Goal: Task Accomplishment & Management: Use online tool/utility

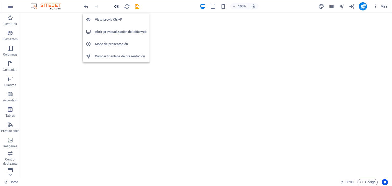
click at [117, 5] on icon "button" at bounding box center [117, 7] width 6 height 6
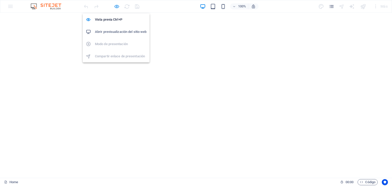
click at [116, 7] on icon "button" at bounding box center [117, 7] width 6 height 6
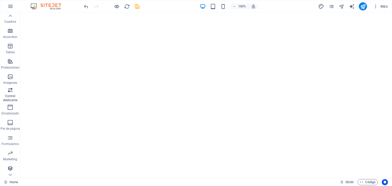
scroll to position [64, 0]
click at [13, 155] on icon "button" at bounding box center [10, 153] width 6 height 6
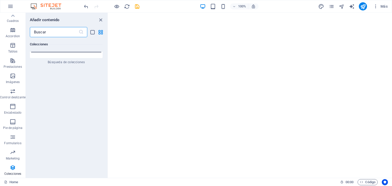
scroll to position [9869, 0]
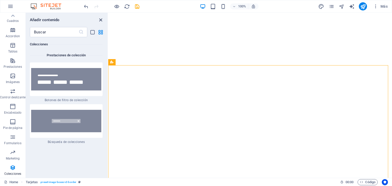
click at [101, 19] on icon "close panel" at bounding box center [101, 20] width 6 height 6
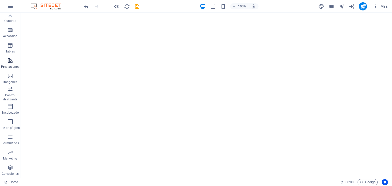
click at [10, 61] on icon "button" at bounding box center [10, 61] width 6 height 6
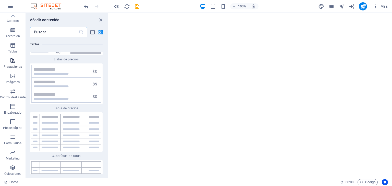
scroll to position [3886, 0]
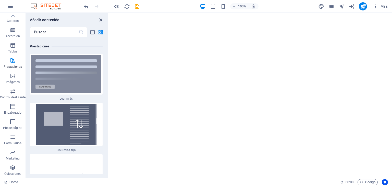
click at [100, 19] on icon "close panel" at bounding box center [101, 20] width 6 height 6
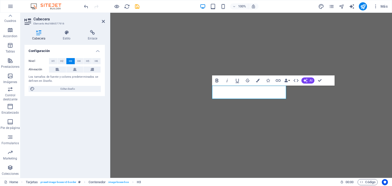
click at [217, 80] on icon "button" at bounding box center [217, 81] width 6 height 6
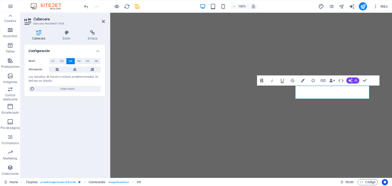
click at [260, 80] on icon "button" at bounding box center [261, 81] width 3 height 4
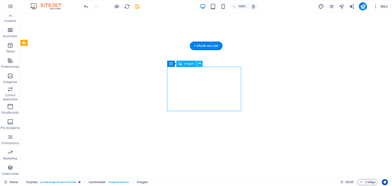
select select "%"
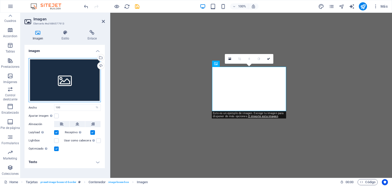
click at [53, 89] on div "Arrastra archivos aquí, haz clic para escoger archivos o selecciona archivos de…" at bounding box center [65, 80] width 72 height 44
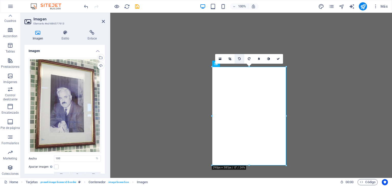
click at [239, 58] on icon at bounding box center [239, 58] width 3 height 3
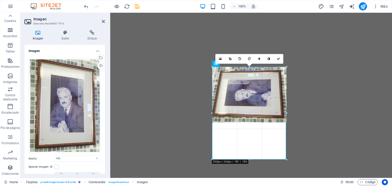
drag, startPoint x: 250, startPoint y: 166, endPoint x: 248, endPoint y: 160, distance: 6.1
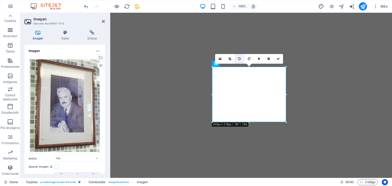
click at [239, 58] on icon at bounding box center [239, 58] width 3 height 3
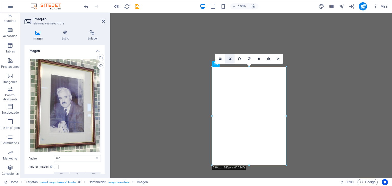
click at [230, 58] on icon at bounding box center [229, 58] width 3 height 3
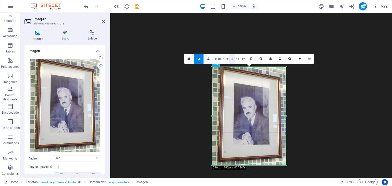
click at [231, 56] on link "4:3" at bounding box center [232, 59] width 6 height 10
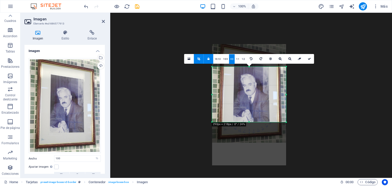
drag, startPoint x: 242, startPoint y: 99, endPoint x: 241, endPoint y: 79, distance: 20.2
click at [241, 79] on div at bounding box center [249, 93] width 74 height 99
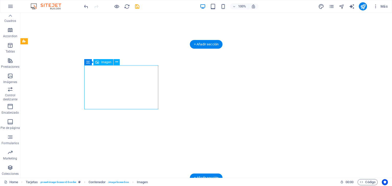
select select "px"
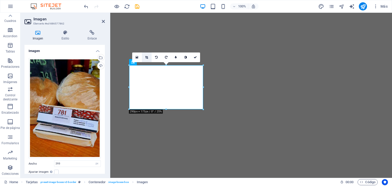
click at [146, 57] on icon at bounding box center [146, 57] width 3 height 3
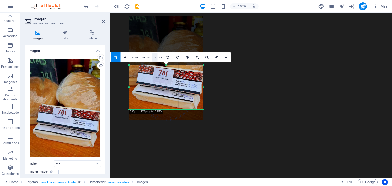
click at [154, 55] on link "1:1" at bounding box center [155, 58] width 6 height 10
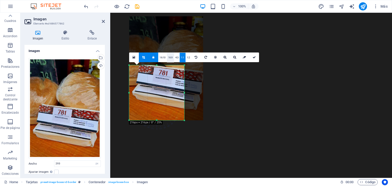
click at [169, 57] on link "16:9" at bounding box center [170, 58] width 7 height 10
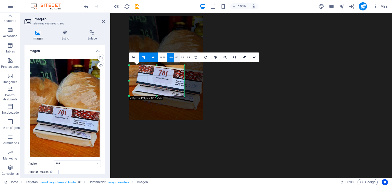
click at [176, 57] on link "4:3" at bounding box center [177, 58] width 6 height 10
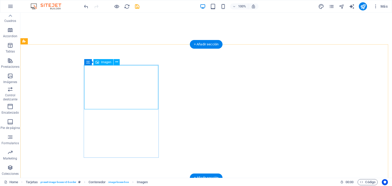
select select "px"
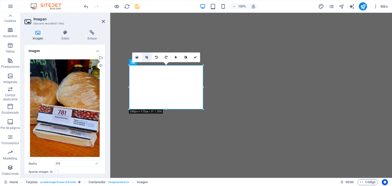
click at [146, 56] on icon at bounding box center [146, 57] width 3 height 3
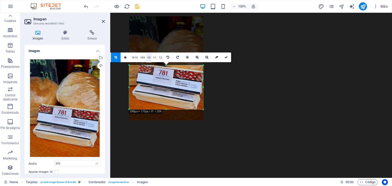
click at [148, 56] on link "4:3" at bounding box center [149, 58] width 6 height 10
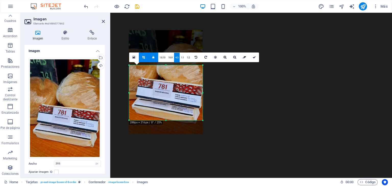
drag, startPoint x: 169, startPoint y: 98, endPoint x: 171, endPoint y: 111, distance: 13.9
click at [171, 111] on div at bounding box center [166, 82] width 74 height 104
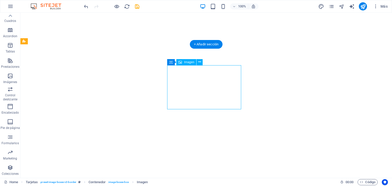
select select "%"
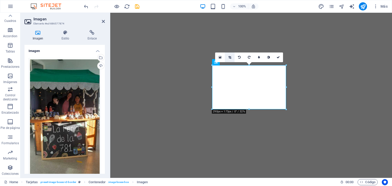
click at [231, 57] on link at bounding box center [230, 58] width 10 height 10
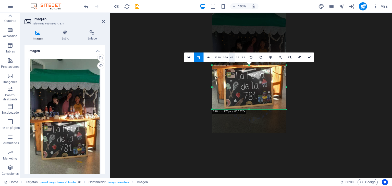
click at [230, 56] on link "4:3" at bounding box center [232, 58] width 6 height 10
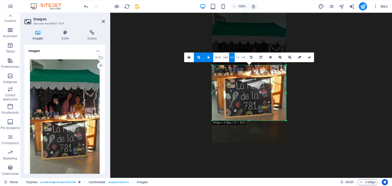
drag, startPoint x: 243, startPoint y: 88, endPoint x: 244, endPoint y: 98, distance: 10.0
click at [244, 98] on div at bounding box center [249, 78] width 74 height 132
click at [308, 57] on icon at bounding box center [309, 57] width 3 height 3
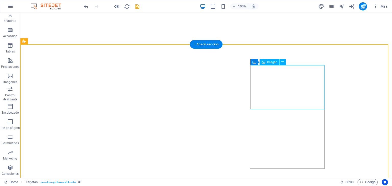
select select "%"
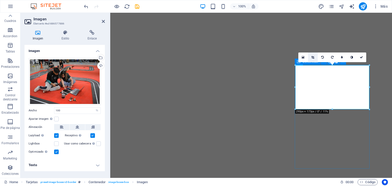
click at [310, 58] on link at bounding box center [313, 58] width 10 height 10
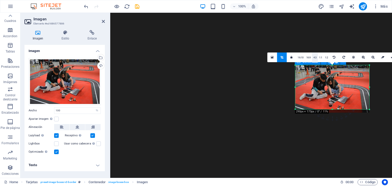
click at [314, 58] on link "4:3" at bounding box center [315, 58] width 6 height 10
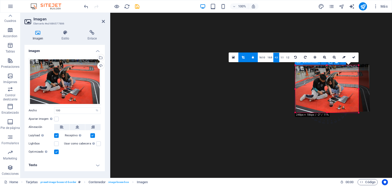
drag, startPoint x: 361, startPoint y: 114, endPoint x: 365, endPoint y: 115, distance: 3.6
click at [365, 115] on div at bounding box center [332, 89] width 86 height 60
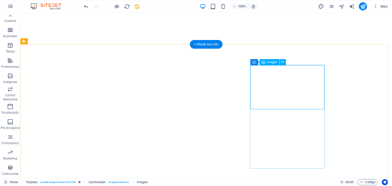
select select "%"
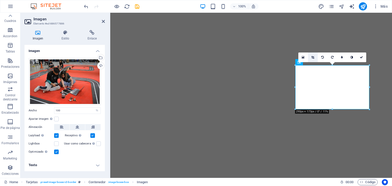
click at [313, 56] on icon at bounding box center [312, 57] width 3 height 3
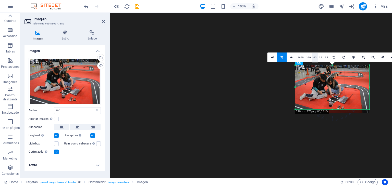
click at [314, 55] on link "4:3" at bounding box center [315, 58] width 6 height 10
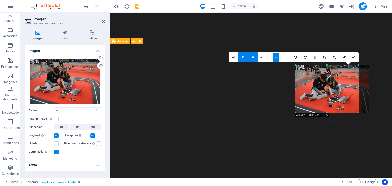
type input "248"
select select "px"
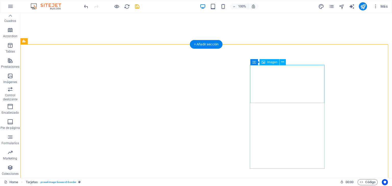
select select "px"
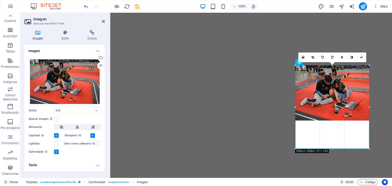
drag, startPoint x: 358, startPoint y: 103, endPoint x: 369, endPoint y: 119, distance: 19.9
type input "290"
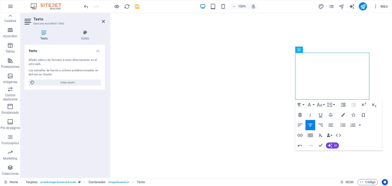
click at [301, 116] on icon "button" at bounding box center [300, 115] width 3 height 4
click at [301, 115] on icon "button" at bounding box center [300, 115] width 3 height 4
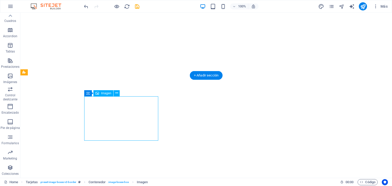
select select "%"
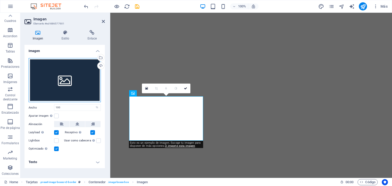
click at [53, 82] on div "Arrastra archivos aquí, haz clic para escoger archivos o selecciona archivos de…" at bounding box center [65, 80] width 72 height 44
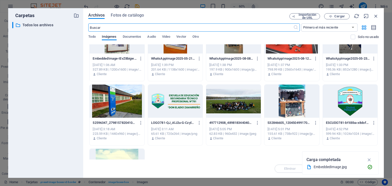
scroll to position [26, 0]
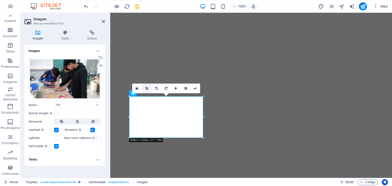
click at [146, 90] on icon at bounding box center [146, 88] width 3 height 3
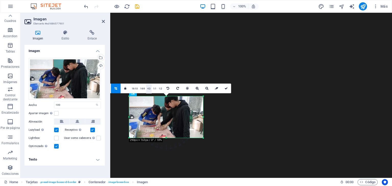
click at [151, 88] on link "4:3" at bounding box center [149, 89] width 6 height 10
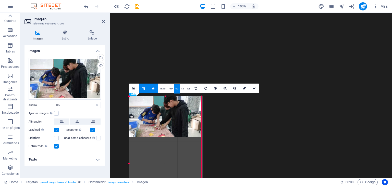
drag, startPoint x: 185, startPoint y: 138, endPoint x: 203, endPoint y: 141, distance: 17.4
click at [201, 141] on div "180 170 160 150 140 130 120 110 100 90 80 70 60 50 40 30 20 10 0 -10 -20 -30 -4…" at bounding box center [165, 163] width 72 height 135
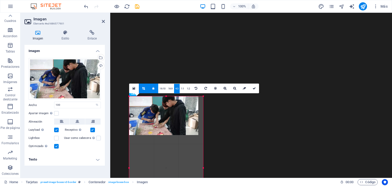
drag, startPoint x: 150, startPoint y: 138, endPoint x: 203, endPoint y: 143, distance: 52.8
click at [203, 143] on div "180 170 160 150 140 130 120 110 100 90 80 70 60 50 40 30 20 10 0 -10 -20 -30 -4…" at bounding box center [166, 168] width 74 height 144
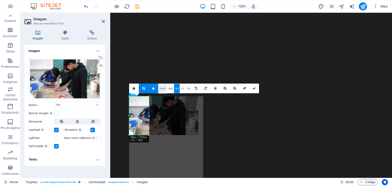
click at [161, 87] on link "16:10" at bounding box center [162, 89] width 9 height 10
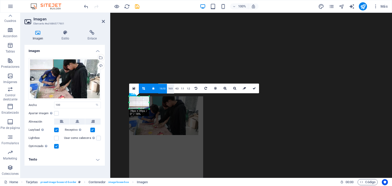
click at [169, 90] on link "16:9" at bounding box center [170, 89] width 7 height 10
click at [178, 89] on link "4:3" at bounding box center [177, 89] width 6 height 10
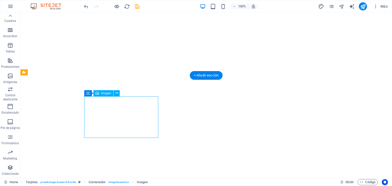
select select "%"
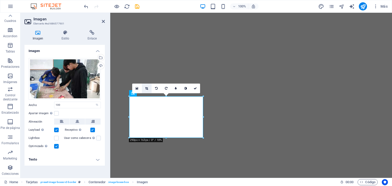
click at [145, 90] on link at bounding box center [147, 89] width 10 height 10
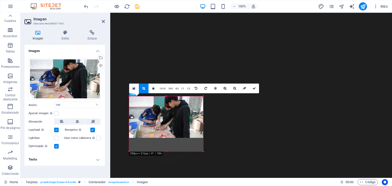
drag, startPoint x: 203, startPoint y: 139, endPoint x: 205, endPoint y: 153, distance: 13.7
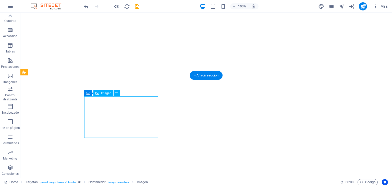
select select "%"
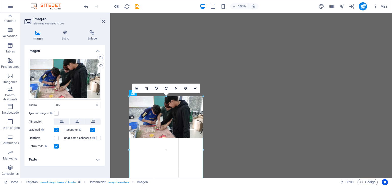
drag, startPoint x: 203, startPoint y: 139, endPoint x: 204, endPoint y: 145, distance: 6.4
click at [203, 145] on div "180 170 160 150 140 130 120 110 100 90 80 70 60 50 40 30 20 10 0 -10 -20 -30 -4…" at bounding box center [166, 149] width 74 height 107
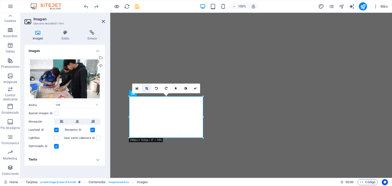
click at [147, 87] on icon at bounding box center [146, 88] width 3 height 3
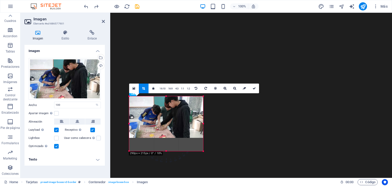
drag, startPoint x: 204, startPoint y: 139, endPoint x: 206, endPoint y: 152, distance: 13.4
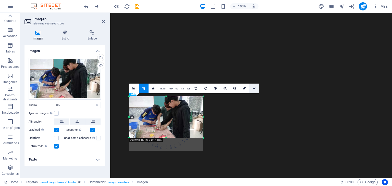
click at [255, 87] on icon at bounding box center [254, 88] width 3 height 3
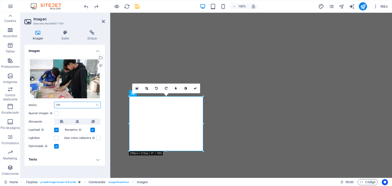
click at [65, 103] on input "100" at bounding box center [77, 105] width 46 height 6
drag, startPoint x: 82, startPoint y: 104, endPoint x: 4, endPoint y: 105, distance: 78.3
click at [4, 105] on section "Favoritos Elementos Columnas Contenido Cuadros Accordion Tablas Prestaciones Im…" at bounding box center [196, 95] width 392 height 165
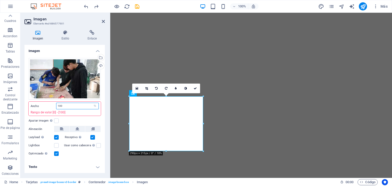
drag, startPoint x: 69, startPoint y: 106, endPoint x: 41, endPoint y: 106, distance: 27.8
click at [41, 106] on div "Ancho 100 Predeterminado automático px rem % em vh vw Rango de valor [0] - [100]" at bounding box center [65, 109] width 72 height 14
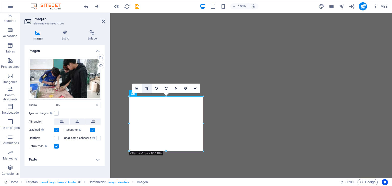
click at [146, 87] on icon at bounding box center [146, 88] width 3 height 3
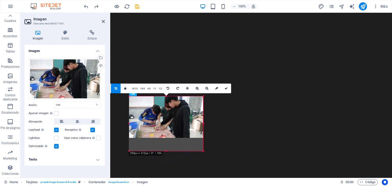
click at [147, 88] on link "4:3" at bounding box center [149, 89] width 6 height 10
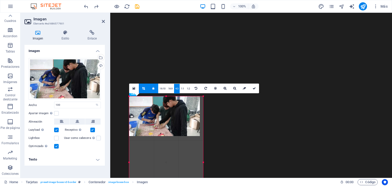
drag, startPoint x: 185, startPoint y: 138, endPoint x: 205, endPoint y: 144, distance: 21.1
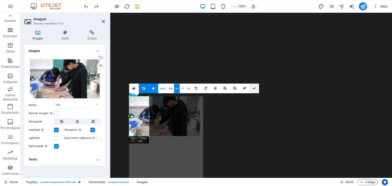
click at [254, 90] on icon at bounding box center [254, 88] width 3 height 3
type input "77"
select select "px"
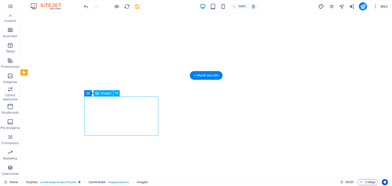
select select "px"
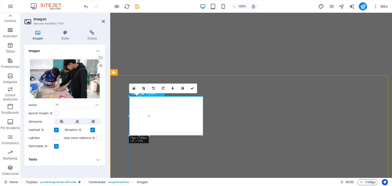
type input "100"
select select "%"
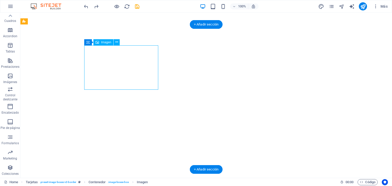
select select "%"
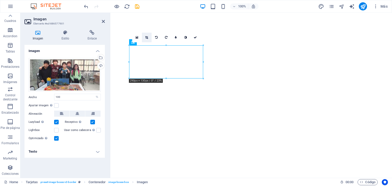
click at [147, 38] on icon at bounding box center [146, 37] width 3 height 3
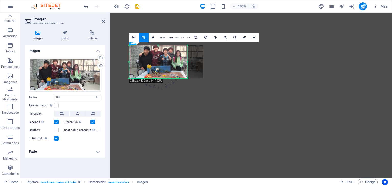
drag, startPoint x: 204, startPoint y: 78, endPoint x: 188, endPoint y: 79, distance: 15.9
click at [188, 79] on div at bounding box center [187, 78] width 3 height 3
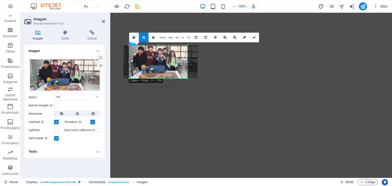
drag, startPoint x: 164, startPoint y: 65, endPoint x: 158, endPoint y: 65, distance: 5.6
click at [158, 65] on div at bounding box center [160, 61] width 74 height 33
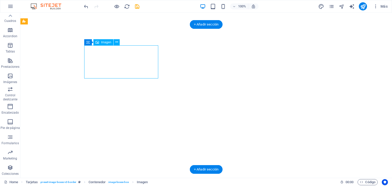
select select "px"
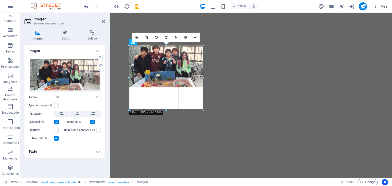
drag, startPoint x: 188, startPoint y: 78, endPoint x: 204, endPoint y: 76, distance: 16.5
drag, startPoint x: 202, startPoint y: 87, endPoint x: 204, endPoint y: 96, distance: 8.8
click at [203, 96] on div "180 170 160 150 140 130 120 110 100 90 80 70 60 50 40 30 20 10 0 -10 -20 -30 -4…" at bounding box center [166, 75] width 74 height 60
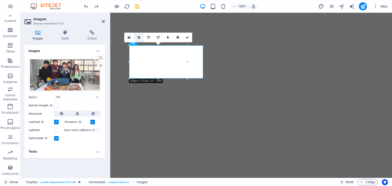
click at [139, 38] on icon at bounding box center [138, 37] width 3 height 3
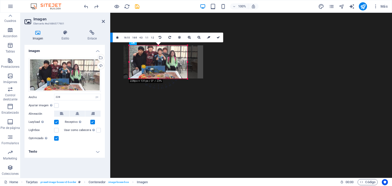
click at [141, 38] on link "4:3" at bounding box center [141, 38] width 6 height 10
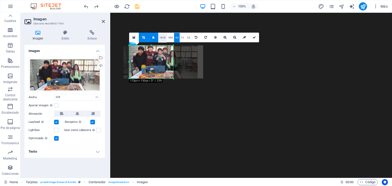
click at [160, 39] on link "16:10" at bounding box center [162, 38] width 9 height 10
click at [176, 41] on link "4:3" at bounding box center [177, 38] width 6 height 10
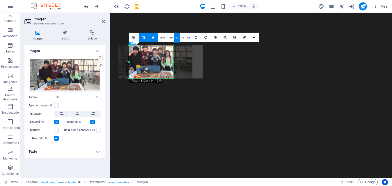
click at [162, 66] on div at bounding box center [155, 61] width 74 height 33
click at [253, 37] on icon at bounding box center [254, 37] width 3 height 3
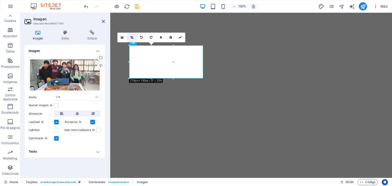
click at [130, 35] on link at bounding box center [132, 38] width 10 height 10
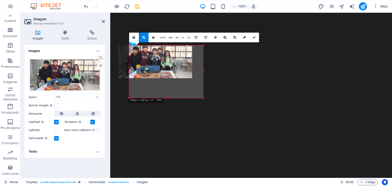
drag, startPoint x: 173, startPoint y: 80, endPoint x: 203, endPoint y: 99, distance: 35.7
click at [203, 99] on div at bounding box center [203, 98] width 3 height 3
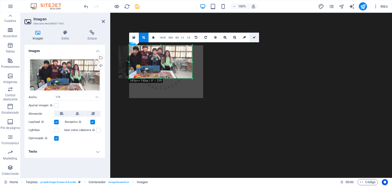
click at [253, 36] on icon at bounding box center [254, 37] width 3 height 3
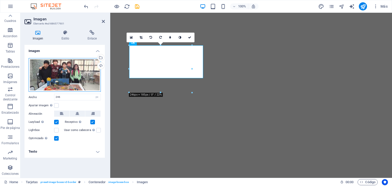
click at [68, 75] on div "Arrastra archivos aquí, haz clic para escoger archivos o selecciona archivos de…" at bounding box center [65, 75] width 72 height 34
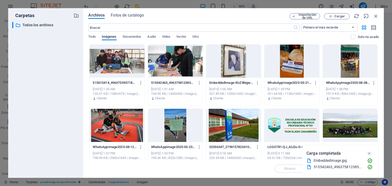
click at [68, 75] on div "​ Todos los archivos Todos los archivos" at bounding box center [45, 98] width 67 height 152
click at [123, 58] on div at bounding box center [117, 61] width 55 height 33
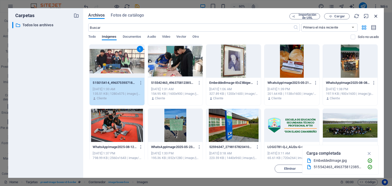
click at [376, 16] on icon "button" at bounding box center [376, 16] width 6 height 6
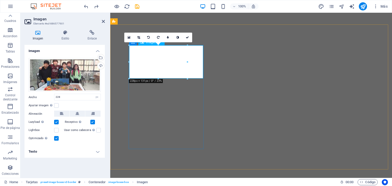
type input "100"
select select "%"
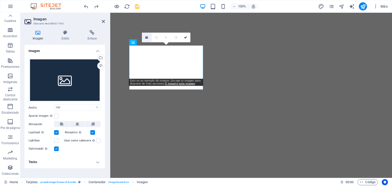
click at [145, 37] on icon at bounding box center [146, 38] width 3 height 4
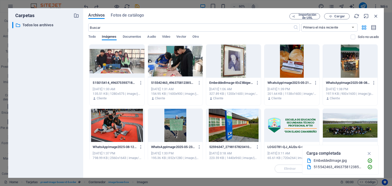
click at [164, 64] on div at bounding box center [175, 61] width 55 height 33
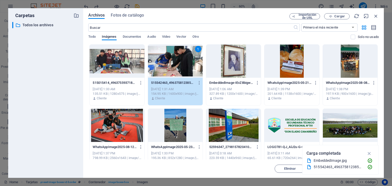
click at [126, 60] on div at bounding box center [117, 61] width 55 height 33
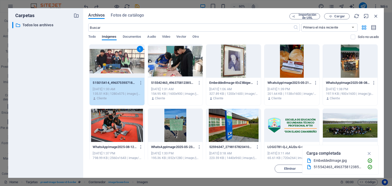
click at [125, 61] on div "1" at bounding box center [117, 61] width 55 height 33
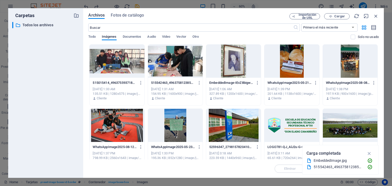
click at [125, 61] on div at bounding box center [117, 61] width 55 height 33
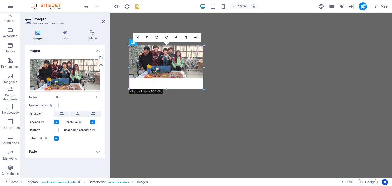
drag, startPoint x: 165, startPoint y: 79, endPoint x: 165, endPoint y: 90, distance: 10.7
click at [165, 90] on div at bounding box center [166, 90] width 75 height 2
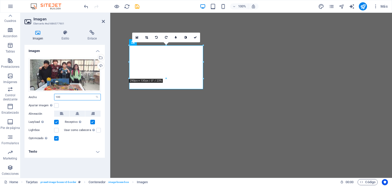
click at [52, 100] on div "Ancho 100 Predeterminado automático px rem % em vh vw" at bounding box center [65, 97] width 72 height 7
type input "100"
drag, startPoint x: 76, startPoint y: 96, endPoint x: 38, endPoint y: 97, distance: 38.5
click at [37, 97] on div "Ancho 100 Predeterminado automático px rem % em vh vw" at bounding box center [65, 97] width 72 height 7
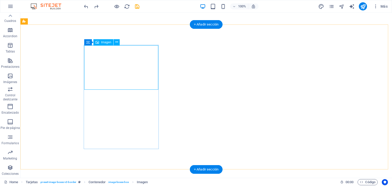
select select "%"
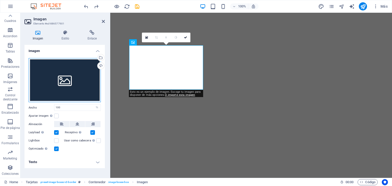
click at [46, 67] on div "Arrastra archivos aquí, haz clic para escoger archivos o selecciona archivos de…" at bounding box center [65, 80] width 72 height 44
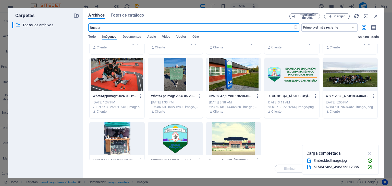
scroll to position [74, 0]
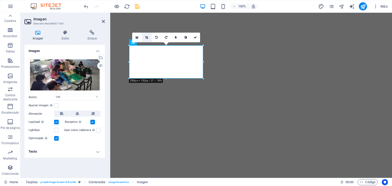
click at [147, 39] on link at bounding box center [147, 38] width 10 height 10
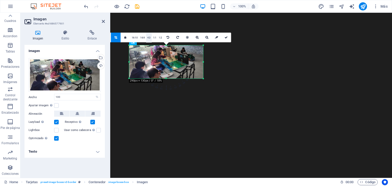
click at [148, 38] on link "4:3" at bounding box center [149, 38] width 6 height 10
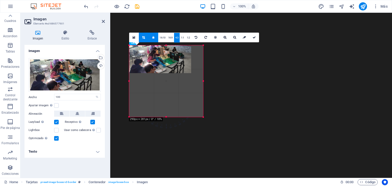
drag, startPoint x: 173, startPoint y: 79, endPoint x: 205, endPoint y: 95, distance: 35.1
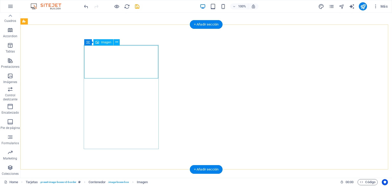
select select "%"
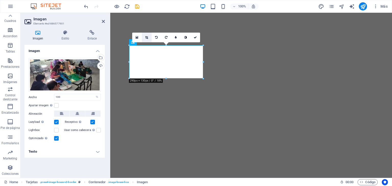
click at [145, 38] on icon at bounding box center [146, 37] width 3 height 3
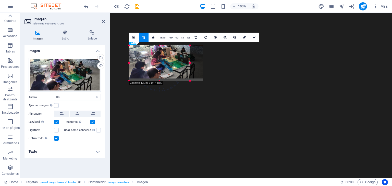
drag, startPoint x: 204, startPoint y: 79, endPoint x: 191, endPoint y: 82, distance: 13.5
click at [191, 82] on div at bounding box center [190, 81] width 3 height 3
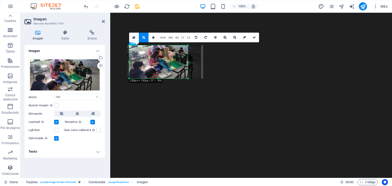
click at [131, 78] on div "180 170 160 150 140 130 120 110 100 90 80 70 60 50 40 30 20 10 0 -10 -20 -30 -4…" at bounding box center [158, 61] width 59 height 33
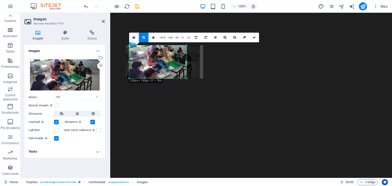
click at [130, 78] on div at bounding box center [129, 78] width 2 height 2
click at [250, 35] on link at bounding box center [254, 38] width 10 height 10
type input "225"
select select "px"
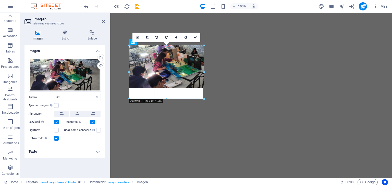
drag, startPoint x: 188, startPoint y: 80, endPoint x: 203, endPoint y: 100, distance: 25.0
type input "290"
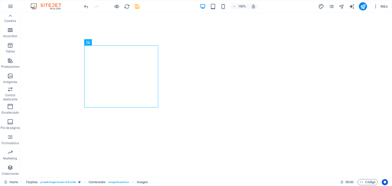
drag, startPoint x: 203, startPoint y: 89, endPoint x: 205, endPoint y: 86, distance: 3.2
click at [130, 69] on div at bounding box center [121, 61] width 74 height 33
click at [130, 68] on div at bounding box center [121, 61] width 74 height 33
click at [104, 61] on div at bounding box center [121, 61] width 74 height 33
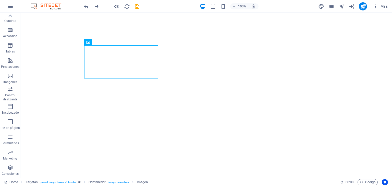
click at [104, 61] on div at bounding box center [121, 61] width 74 height 33
click at [353, 114] on div at bounding box center [204, 96] width 368 height 145
click at [139, 7] on icon "save" at bounding box center [137, 7] width 6 height 6
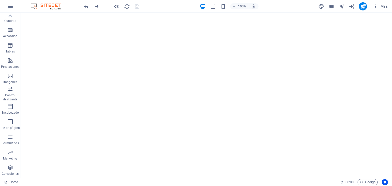
click at [141, 77] on div at bounding box center [121, 61] width 74 height 33
drag, startPoint x: 129, startPoint y: 73, endPoint x: 120, endPoint y: 65, distance: 12.0
click at [120, 65] on div at bounding box center [121, 61] width 74 height 33
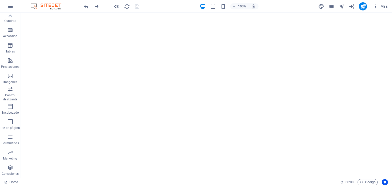
click at [120, 65] on div at bounding box center [121, 61] width 74 height 33
click at [134, 67] on div at bounding box center [121, 61] width 74 height 33
drag, startPoint x: 134, startPoint y: 67, endPoint x: 112, endPoint y: 60, distance: 23.2
click at [112, 60] on div at bounding box center [121, 61] width 74 height 33
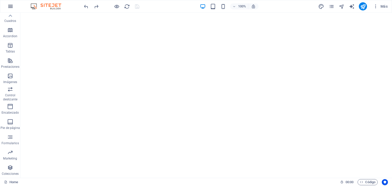
click at [11, 9] on icon "button" at bounding box center [10, 6] width 6 height 6
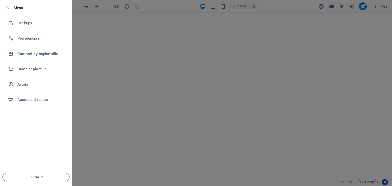
click at [5, 8] on icon "button" at bounding box center [8, 8] width 6 height 6
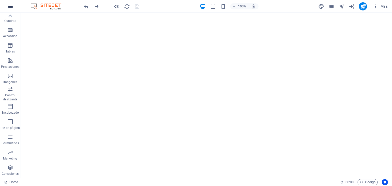
click at [6, 8] on button "button" at bounding box center [10, 6] width 12 height 12
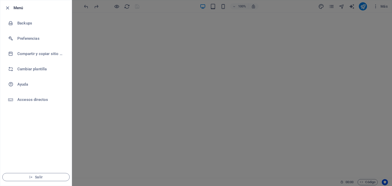
click at [158, 119] on div at bounding box center [196, 93] width 392 height 186
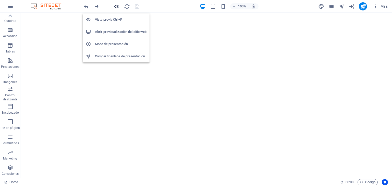
click at [117, 6] on icon "button" at bounding box center [117, 7] width 6 height 6
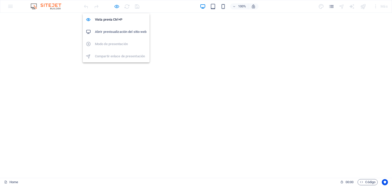
click at [115, 4] on icon "button" at bounding box center [117, 7] width 6 height 6
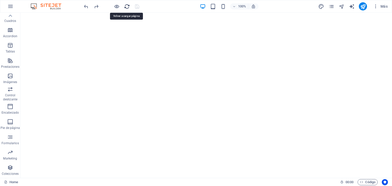
click at [127, 8] on icon "reload" at bounding box center [127, 7] width 6 height 6
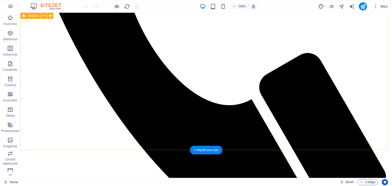
scroll to position [281, 0]
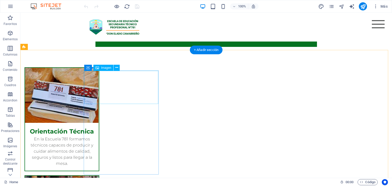
select select "px"
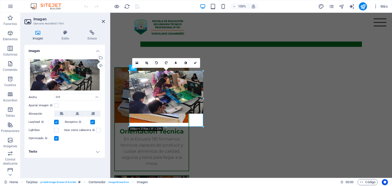
drag, startPoint x: 187, startPoint y: 104, endPoint x: 94, endPoint y: 111, distance: 92.9
type input "290"
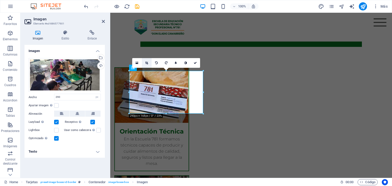
click at [145, 63] on link at bounding box center [147, 63] width 10 height 10
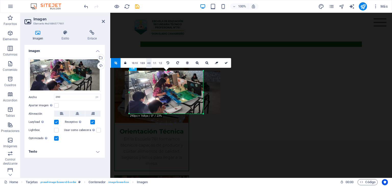
click at [148, 64] on link "4:3" at bounding box center [149, 63] width 6 height 10
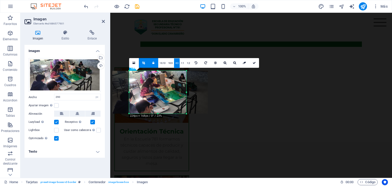
drag, startPoint x: 167, startPoint y: 98, endPoint x: 154, endPoint y: 99, distance: 12.5
click at [154, 99] on div at bounding box center [159, 92] width 95 height 43
click at [162, 61] on link "16:10" at bounding box center [162, 63] width 9 height 10
click at [168, 64] on link "16:9" at bounding box center [170, 63] width 7 height 10
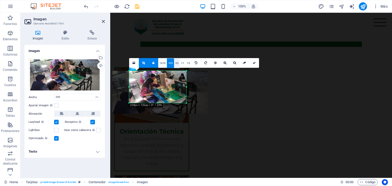
click at [177, 64] on link "4:3" at bounding box center [177, 63] width 6 height 10
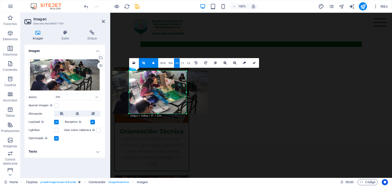
click at [178, 65] on link "4:3" at bounding box center [177, 63] width 6 height 10
click at [183, 64] on link "1:1" at bounding box center [183, 63] width 6 height 10
click at [189, 64] on link "1:2" at bounding box center [188, 63] width 6 height 10
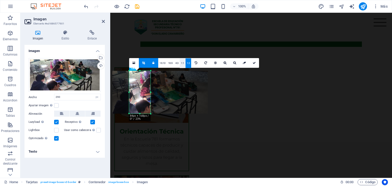
click at [178, 66] on link "4:3" at bounding box center [177, 63] width 6 height 10
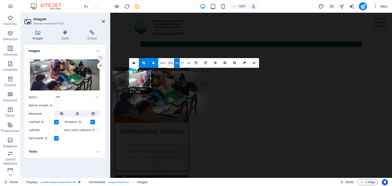
click at [171, 63] on link "16:9" at bounding box center [170, 63] width 7 height 10
click at [160, 60] on link "16:10" at bounding box center [162, 63] width 9 height 10
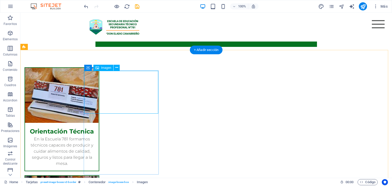
select select "px"
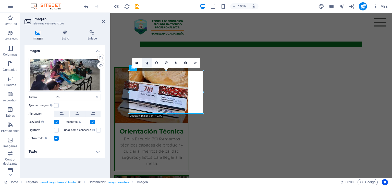
click at [147, 64] on icon at bounding box center [146, 62] width 3 height 3
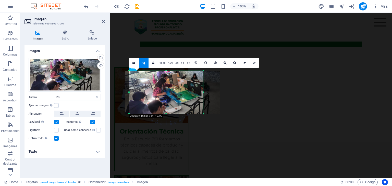
click at [203, 114] on div "180 170 160 150 140 130 120 110 100 90 80 70 60 50 40 30 20 10 0 -10 -20 -30 -4…" at bounding box center [166, 92] width 74 height 43
click at [177, 63] on link "4:3" at bounding box center [177, 63] width 6 height 10
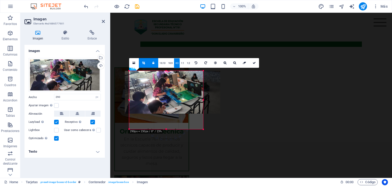
drag, startPoint x: 187, startPoint y: 114, endPoint x: 204, endPoint y: 118, distance: 17.8
click at [203, 118] on div "180 170 160 150 140 130 120 110 100 90 80 70 60 50 40 30 20 10 0 -10 -20 -30 -4…" at bounding box center [166, 100] width 74 height 59
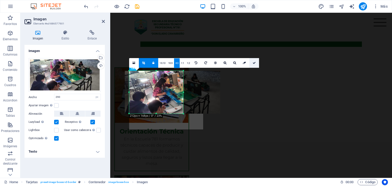
click at [255, 63] on link at bounding box center [254, 63] width 10 height 10
type input "211"
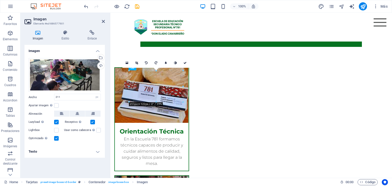
drag, startPoint x: 182, startPoint y: 112, endPoint x: 187, endPoint y: 114, distance: 5.3
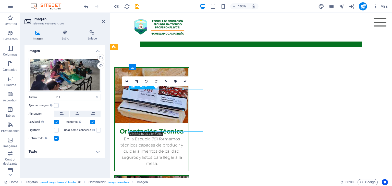
drag, startPoint x: 180, startPoint y: 118, endPoint x: 173, endPoint y: 99, distance: 19.8
drag, startPoint x: 169, startPoint y: 88, endPoint x: 169, endPoint y: 79, distance: 8.9
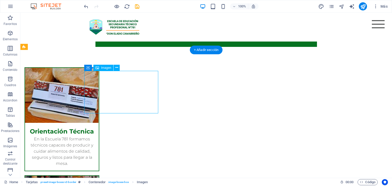
select select "px"
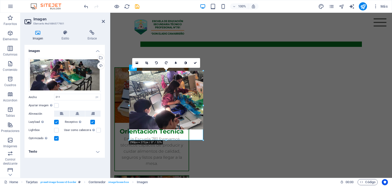
drag, startPoint x: 183, startPoint y: 114, endPoint x: 204, endPoint y: 123, distance: 22.8
type input "290"
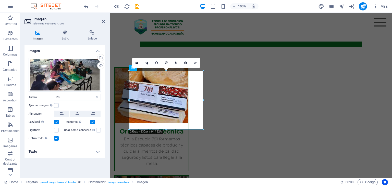
click at [147, 64] on icon at bounding box center [146, 62] width 3 height 3
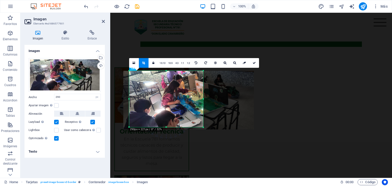
click at [168, 128] on div at bounding box center [166, 128] width 74 height 2
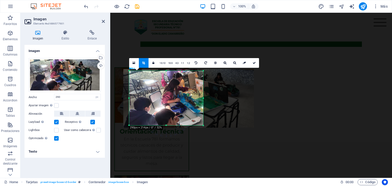
click at [166, 72] on div "180 170 160 150 140 130 120 110 100 90 80 70 60 50 40 30 20 10 0 -10 -20 -30 -4…" at bounding box center [166, 98] width 74 height 55
click at [254, 64] on icon at bounding box center [254, 62] width 3 height 3
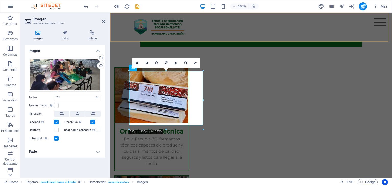
click at [254, 35] on div "Menu inicio orientación técnica Feria de los Viernes Clubs 781" at bounding box center [251, 27] width 282 height 29
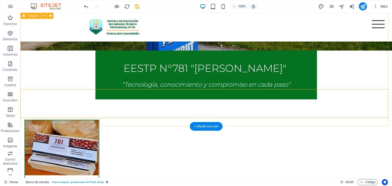
scroll to position [306, 0]
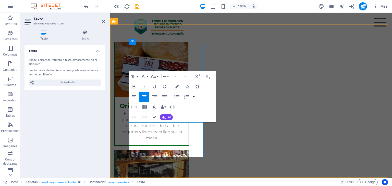
drag, startPoint x: 177, startPoint y: 152, endPoint x: 131, endPoint y: 125, distance: 52.8
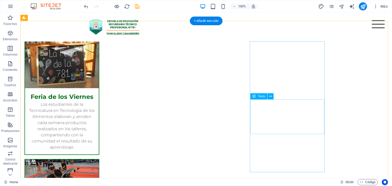
scroll to position [434, 0]
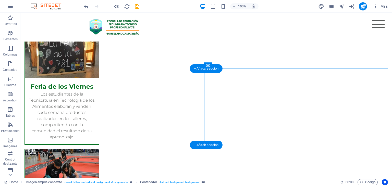
select select "px"
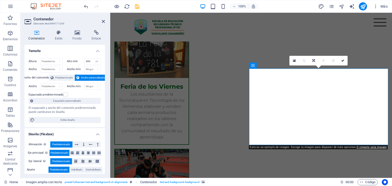
click at [77, 36] on h4 "Fondo" at bounding box center [78, 35] width 19 height 11
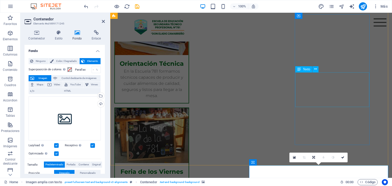
scroll to position [332, 0]
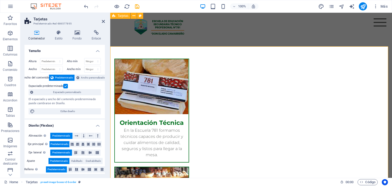
scroll to position [281, 0]
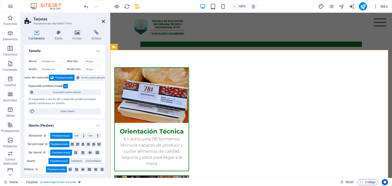
click at [104, 20] on icon at bounding box center [103, 21] width 3 height 4
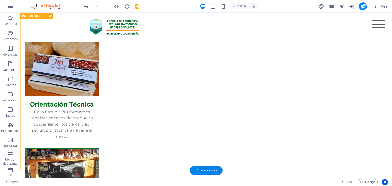
scroll to position [306, 0]
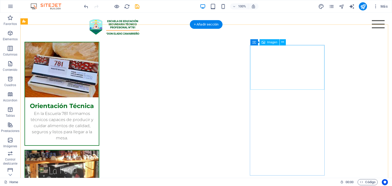
select select "%"
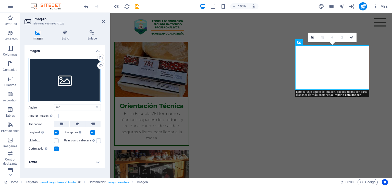
click at [76, 73] on div "Arrastra archivos aquí, haz clic para escoger archivos o selecciona archivos de…" at bounding box center [65, 80] width 72 height 44
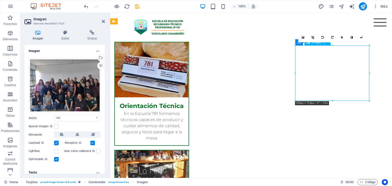
click at [313, 38] on icon at bounding box center [312, 37] width 3 height 3
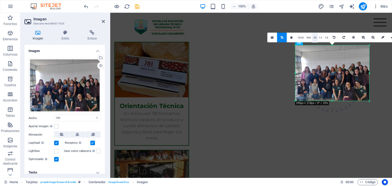
click at [313, 36] on link "4:3" at bounding box center [315, 38] width 6 height 10
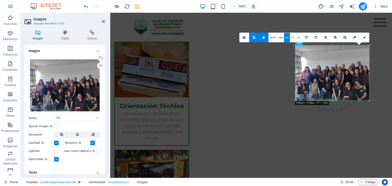
click at [320, 72] on div at bounding box center [332, 73] width 74 height 56
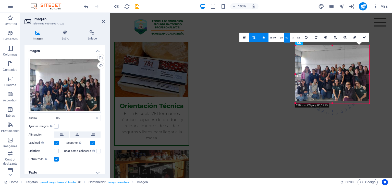
click at [369, 98] on div "180 170 160 150 140 130 120 110 100 90 80 70 60 50 40 30 20 10 0 -10 -20 -30 -4…" at bounding box center [332, 74] width 74 height 58
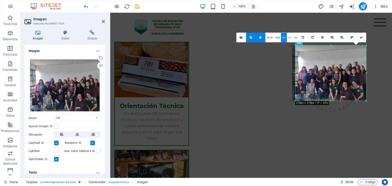
drag, startPoint x: 352, startPoint y: 77, endPoint x: 348, endPoint y: 78, distance: 3.9
click at [348, 78] on div at bounding box center [329, 73] width 74 height 56
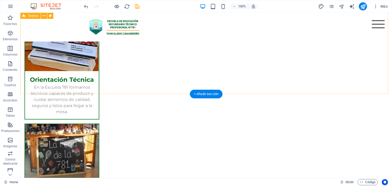
scroll to position [332, 0]
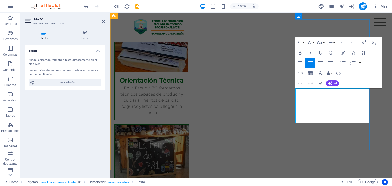
drag, startPoint x: 345, startPoint y: 115, endPoint x: 300, endPoint y: 91, distance: 50.8
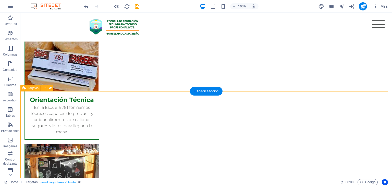
scroll to position [313, 0]
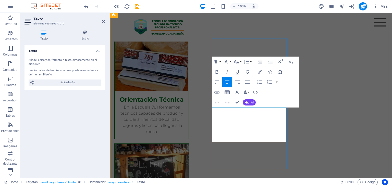
drag, startPoint x: 217, startPoint y: 111, endPoint x: 258, endPoint y: 135, distance: 47.1
drag, startPoint x: 218, startPoint y: 111, endPoint x: 281, endPoint y: 130, distance: 65.5
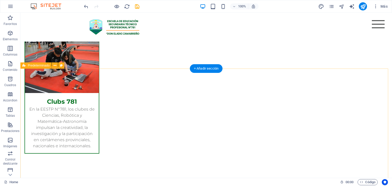
scroll to position [587, 0]
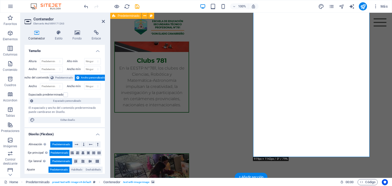
drag, startPoint x: 299, startPoint y: 112, endPoint x: 290, endPoint y: 113, distance: 8.7
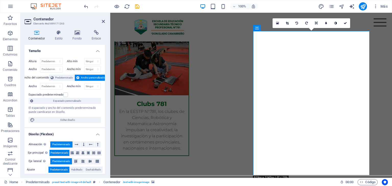
scroll to position [536, 0]
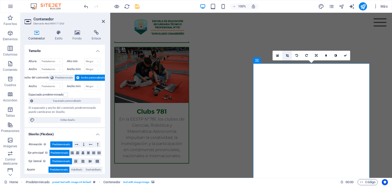
click at [287, 56] on icon at bounding box center [287, 55] width 3 height 3
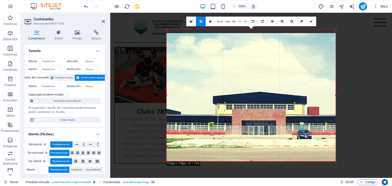
drag, startPoint x: 297, startPoint y: 96, endPoint x: 296, endPoint y: 100, distance: 4.0
click at [296, 100] on div at bounding box center [251, 99] width 169 height 132
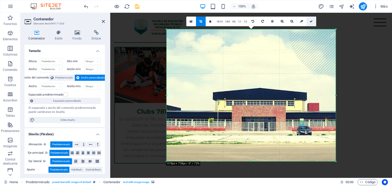
click at [312, 23] on link at bounding box center [311, 22] width 10 height 10
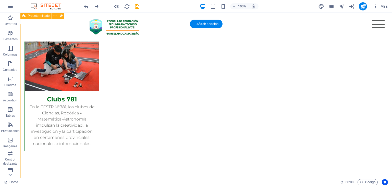
scroll to position [546, 0]
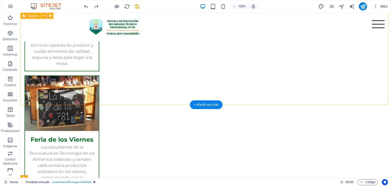
scroll to position [342, 0]
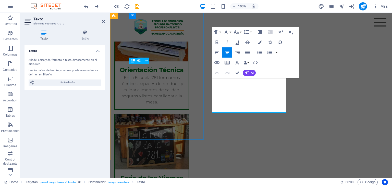
drag, startPoint x: 256, startPoint y: 107, endPoint x: 187, endPoint y: 74, distance: 76.6
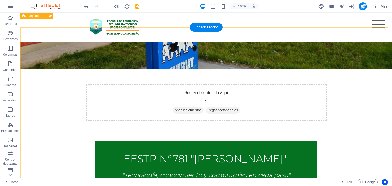
scroll to position [128, 0]
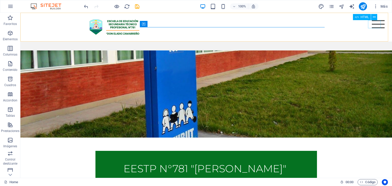
click at [372, 25] on div "Menu" at bounding box center [378, 24] width 13 height 8
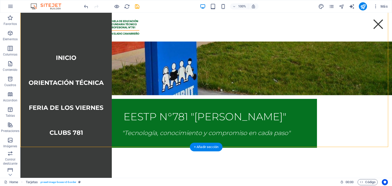
scroll to position [204, 0]
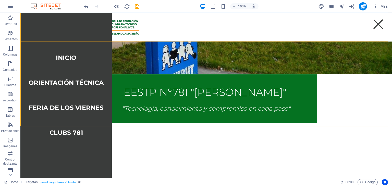
click at [372, 22] on div "Menu" at bounding box center [378, 24] width 13 height 8
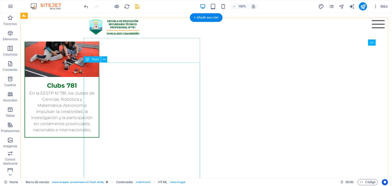
scroll to position [561, 0]
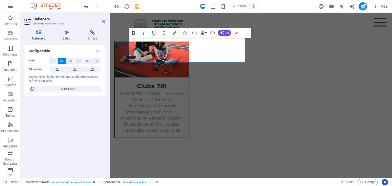
click at [134, 33] on icon "button" at bounding box center [133, 33] width 3 height 4
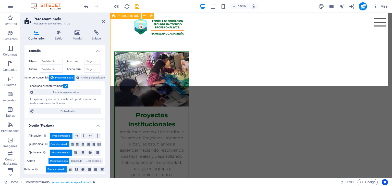
scroll to position [695, 0]
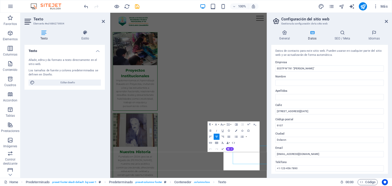
scroll to position [596, 0]
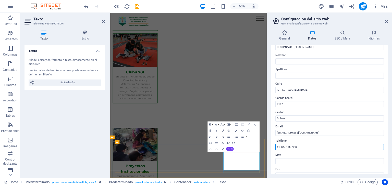
drag, startPoint x: 423, startPoint y: 180, endPoint x: 346, endPoint y: 275, distance: 121.4
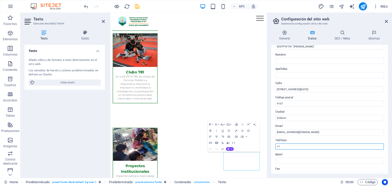
type input "+"
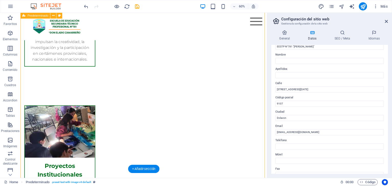
scroll to position [678, 0]
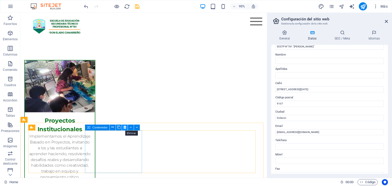
click at [124, 126] on icon at bounding box center [124, 127] width 3 height 5
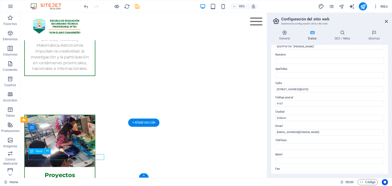
scroll to position [590, 0]
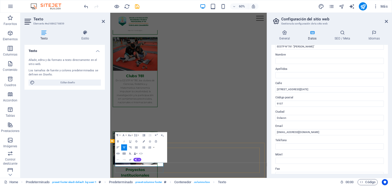
drag, startPoint x: 184, startPoint y: 268, endPoint x: 126, endPoint y: 268, distance: 58.4
drag, startPoint x: 125, startPoint y: 265, endPoint x: 107, endPoint y: 268, distance: 18.1
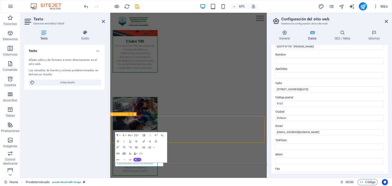
scroll to position [678, 0]
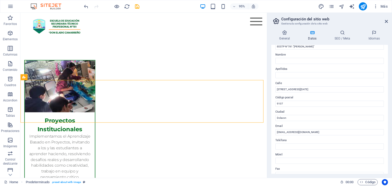
click at [385, 19] on h2 "Configuración del sitio web" at bounding box center [334, 19] width 107 height 5
click at [385, 22] on icon at bounding box center [386, 21] width 3 height 4
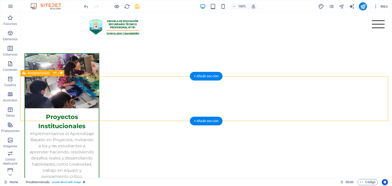
scroll to position [689, 0]
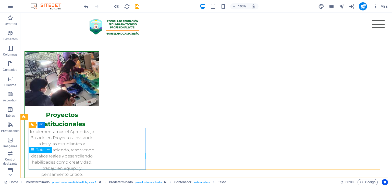
click at [31, 151] on icon at bounding box center [33, 150] width 4 height 6
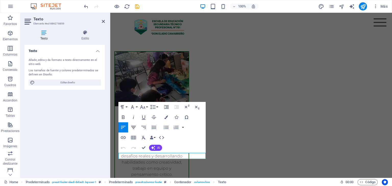
click at [132, 130] on icon "button" at bounding box center [133, 128] width 6 height 6
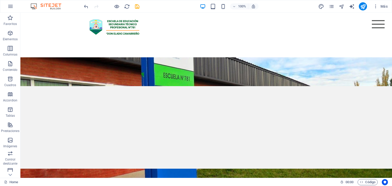
scroll to position [0, 0]
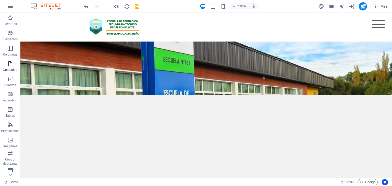
click at [6, 67] on span "Contenido" at bounding box center [10, 67] width 20 height 12
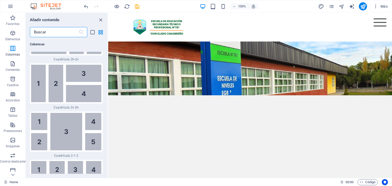
scroll to position [1657, 0]
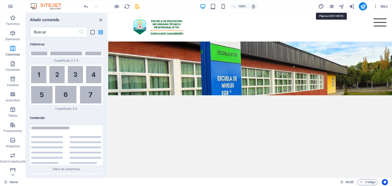
click at [329, 6] on icon "pages" at bounding box center [331, 7] width 6 height 6
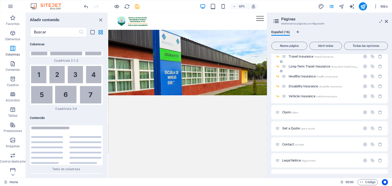
scroll to position [82, 0]
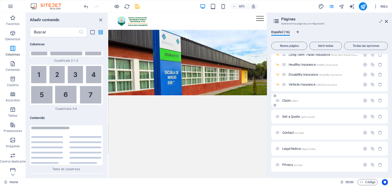
click at [286, 99] on span "Claim /claim" at bounding box center [290, 101] width 16 height 4
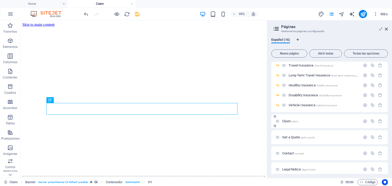
scroll to position [0, 0]
click at [363, 122] on icon "button" at bounding box center [365, 121] width 4 height 4
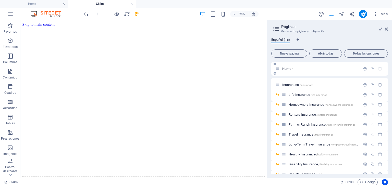
click at [284, 70] on span "Home /" at bounding box center [287, 69] width 10 height 4
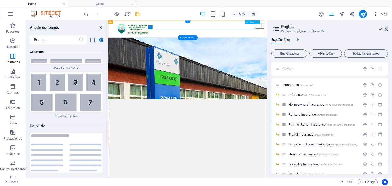
click at [362, 30] on div "Menu" at bounding box center [361, 30] width 13 height 8
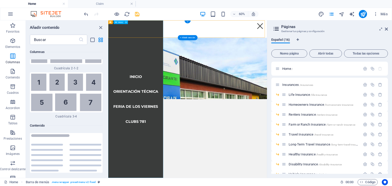
click at [142, 139] on nav "inicio orientación técnica Feria de los Viernes Clubs 781" at bounding box center [153, 151] width 91 height 263
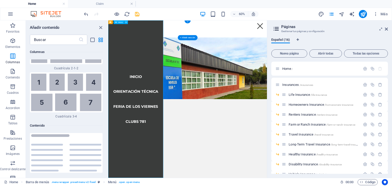
select select
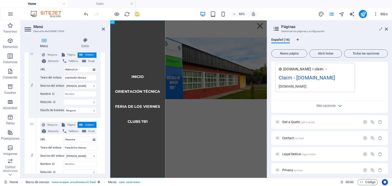
scroll to position [280, 0]
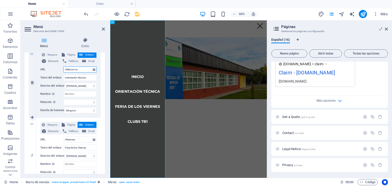
click at [71, 72] on input "/#about-us" at bounding box center [79, 70] width 33 height 6
drag, startPoint x: 79, startPoint y: 69, endPoint x: 40, endPoint y: 70, distance: 39.0
click at [40, 70] on div "URL /#about-us" at bounding box center [68, 70] width 56 height 6
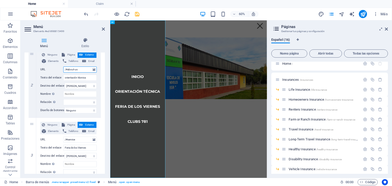
scroll to position [0, 0]
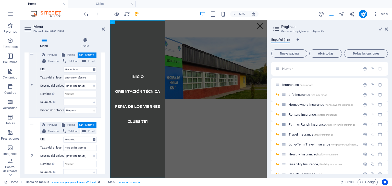
click at [272, 29] on icon at bounding box center [276, 28] width 8 height 7
click at [283, 69] on span "Home /" at bounding box center [287, 69] width 10 height 4
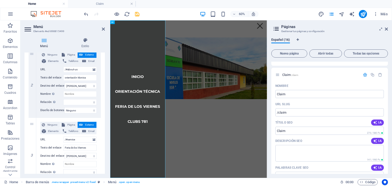
scroll to position [102, 0]
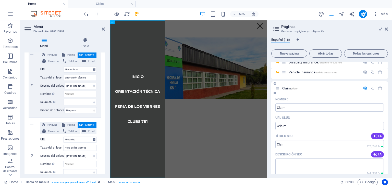
click at [290, 88] on span "Claim /claim" at bounding box center [290, 88] width 16 height 4
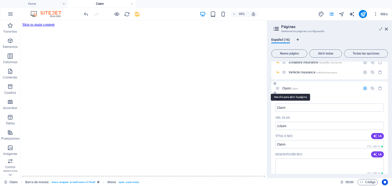
click at [290, 88] on span "Claim /claim" at bounding box center [290, 88] width 16 height 4
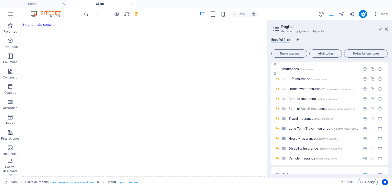
scroll to position [0, 0]
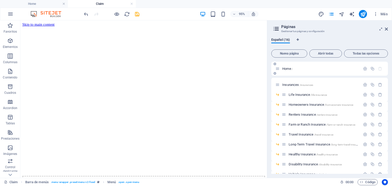
click at [284, 69] on span "Home /" at bounding box center [287, 69] width 10 height 4
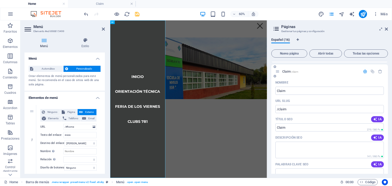
scroll to position [128, 0]
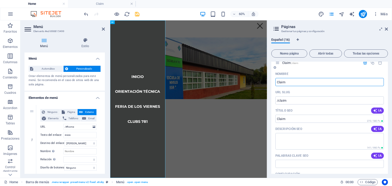
drag, startPoint x: 299, startPoint y: 82, endPoint x: 275, endPoint y: 81, distance: 24.2
click at [275, 81] on input "Claim" at bounding box center [329, 82] width 108 height 8
type input "Orientación"
type input "/orientacion"
type input "Orientación"
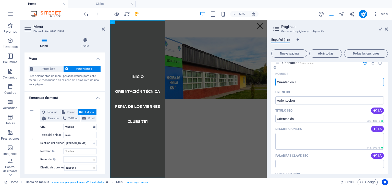
type input "Orientación Té"
type input "/orientacion-t"
type input "Orientación T"
type input "Orientación Técnica"
type input "/orientacion-tecnica"
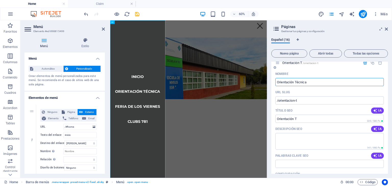
type input "Orientación Técnica"
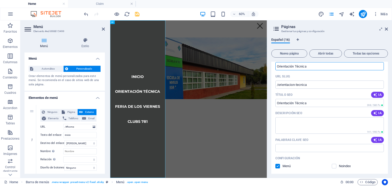
scroll to position [204, 0]
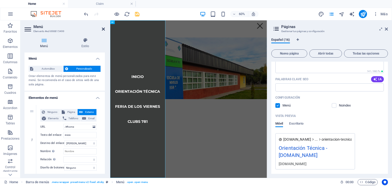
type input "Orientación Técnica"
click at [103, 29] on icon at bounding box center [103, 29] width 3 height 4
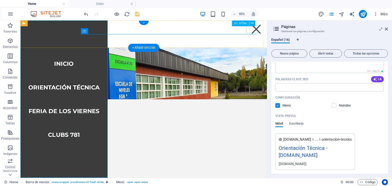
click at [265, 31] on div "Menu" at bounding box center [268, 30] width 13 height 8
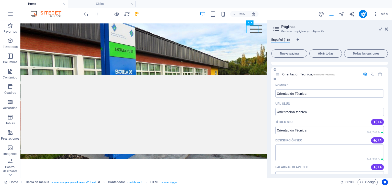
scroll to position [77, 0]
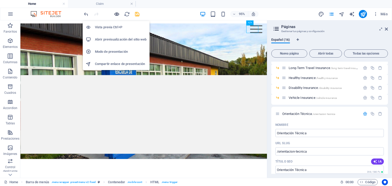
click at [117, 15] on icon "button" at bounding box center [117, 14] width 6 height 6
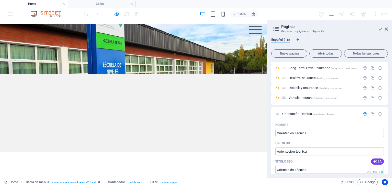
click at [249, 31] on div "Menu" at bounding box center [255, 30] width 13 height 8
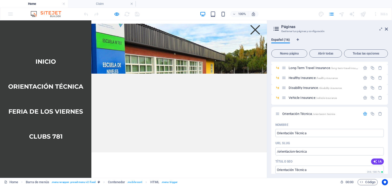
click at [40, 85] on link "orientación técnica" at bounding box center [45, 87] width 83 height 14
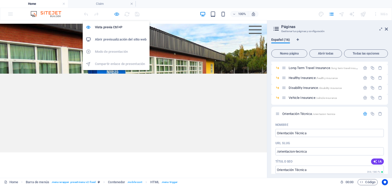
click at [116, 14] on icon "button" at bounding box center [117, 14] width 6 height 6
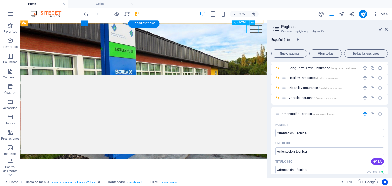
click at [267, 32] on div "Menu" at bounding box center [268, 30] width 13 height 8
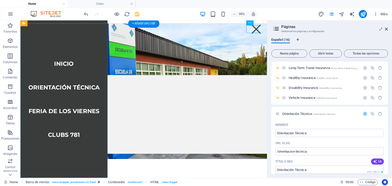
click at [70, 92] on nav "inicio orientación técnica Feria de los Viernes Clubs 781" at bounding box center [65, 103] width 91 height 166
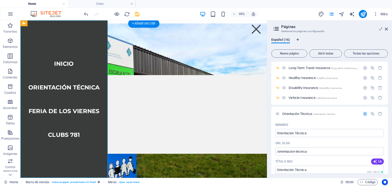
select select
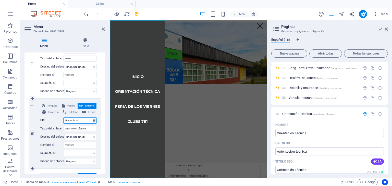
drag, startPoint x: 78, startPoint y: 120, endPoint x: 64, endPoint y: 122, distance: 13.9
click at [64, 122] on input "/#about-us" at bounding box center [79, 121] width 33 height 6
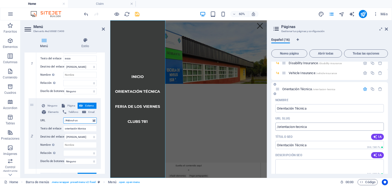
scroll to position [102, 0]
drag, startPoint x: 267, startPoint y: 123, endPoint x: 275, endPoint y: 125, distance: 7.4
drag, startPoint x: 77, startPoint y: 121, endPoint x: 61, endPoint y: 121, distance: 15.6
click at [61, 121] on div "URL /#about-us" at bounding box center [68, 121] width 56 height 6
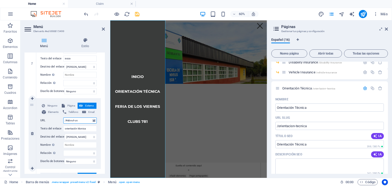
drag, startPoint x: 79, startPoint y: 121, endPoint x: 52, endPoint y: 121, distance: 27.0
click at [52, 121] on div "URL /#about-us" at bounding box center [68, 121] width 56 height 6
paste input "orientacion-tecnica"
type input "/orientacion-tecnica"
select select
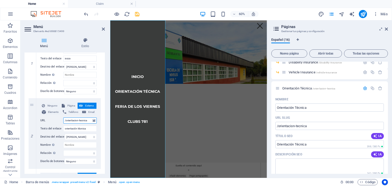
select select
type input "/orientacion-tecnica"
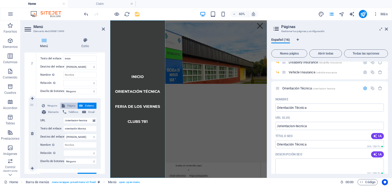
click at [69, 105] on span "Página" at bounding box center [71, 106] width 10 height 6
select select
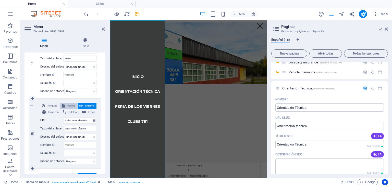
select select
click at [72, 121] on select "Home Insurances -- Life Insurance -- Homeowners Insurance -- Renters Insurance …" at bounding box center [79, 121] width 33 height 6
select select "11"
click at [63, 118] on select "Home Insurances -- Life Insurance -- Homeowners Insurance -- Renters Insurance …" at bounding box center [79, 121] width 33 height 6
select select
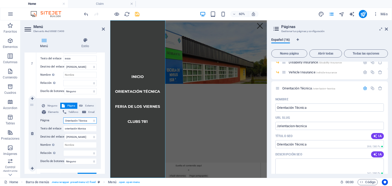
select select
click at [88, 121] on select "Home Insurances -- Life Insurance -- Homeowners Insurance -- Renters Insurance …" at bounding box center [79, 121] width 33 height 6
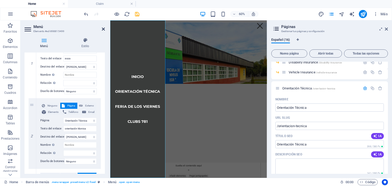
click at [103, 29] on icon at bounding box center [103, 29] width 3 height 4
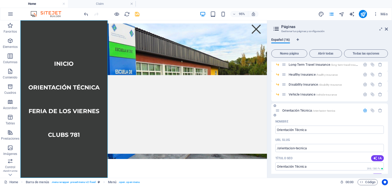
scroll to position [77, 0]
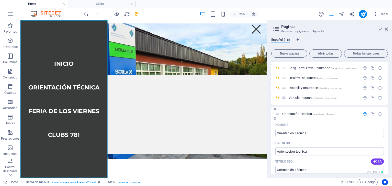
click at [301, 114] on span "Orientación Técnica /orientacion-tecnica" at bounding box center [308, 114] width 53 height 4
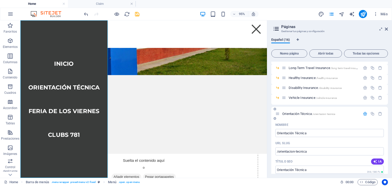
scroll to position [0, 0]
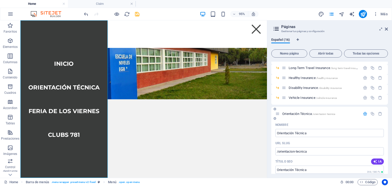
click at [301, 114] on span "Orientación Técnica /orientacion-tecnica" at bounding box center [308, 114] width 53 height 4
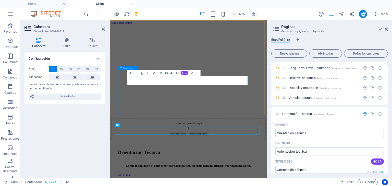
scroll to position [92, 0]
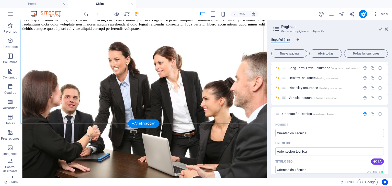
scroll to position [1532, 0]
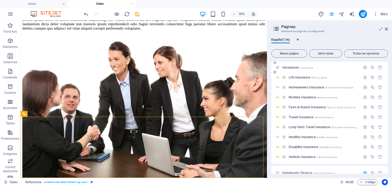
scroll to position [0, 0]
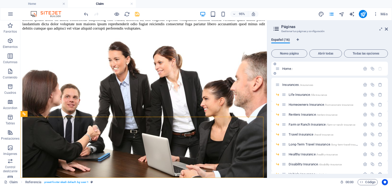
click at [288, 70] on span "Home /" at bounding box center [287, 69] width 10 height 4
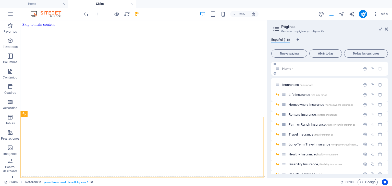
click at [288, 70] on span "Home /" at bounding box center [287, 69] width 10 height 4
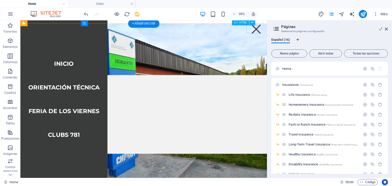
click at [264, 29] on div "Menu" at bounding box center [268, 30] width 13 height 8
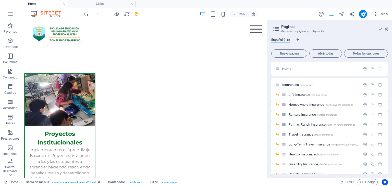
scroll to position [686, 0]
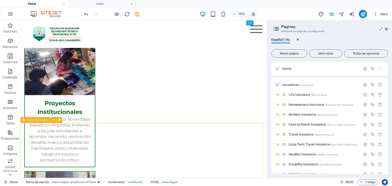
click at [33, 119] on span "Predeterminado" at bounding box center [38, 119] width 21 height 3
click at [31, 120] on span "Predeterminado" at bounding box center [38, 119] width 21 height 3
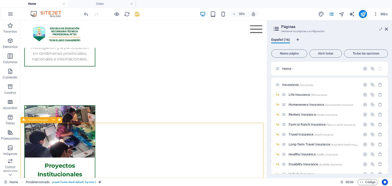
select select "footer"
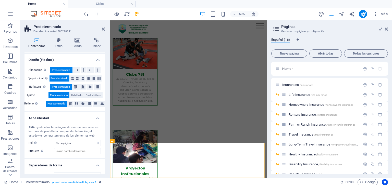
scroll to position [91, 0]
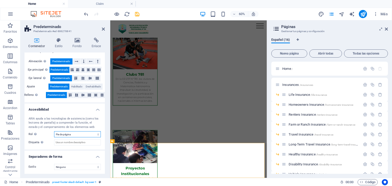
click at [79, 135] on select "Ninguno Alert Article Banner Comment Complementary Dialog Encabezado Marquee Pi…" at bounding box center [77, 134] width 47 height 6
click at [54, 131] on select "Ninguno Alert Article Banner Comment Complementary Dialog Encabezado Marquee Pi…" at bounding box center [77, 134] width 47 height 6
click at [85, 167] on select "Ninguno Triángulo Cuadrado Diagonal Polígono 1 Polígono 2 Zigzag Múltiples zigz…" at bounding box center [77, 167] width 47 height 6
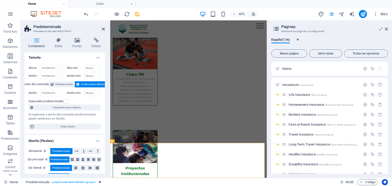
scroll to position [0, 0]
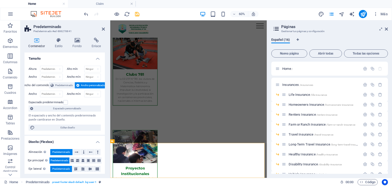
drag, startPoint x: 101, startPoint y: 30, endPoint x: 107, endPoint y: 29, distance: 6.0
click at [102, 30] on header "Predeterminado Predeterminado #ed-886278841" at bounding box center [64, 26] width 80 height 13
click at [139, 16] on icon "save" at bounding box center [137, 14] width 6 height 6
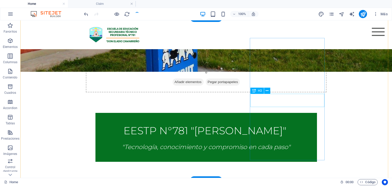
scroll to position [178, 0]
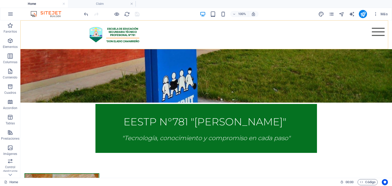
click at [374, 28] on div "Menu" at bounding box center [378, 32] width 13 height 8
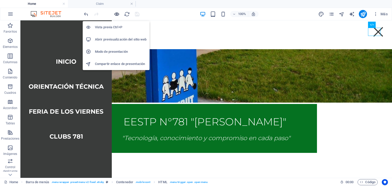
click at [114, 11] on icon "button" at bounding box center [117, 14] width 6 height 6
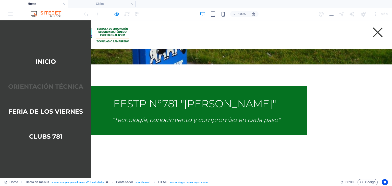
click at [47, 85] on link "orientación técnica" at bounding box center [45, 87] width 83 height 14
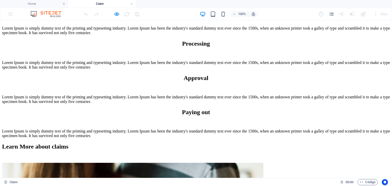
scroll to position [0, 0]
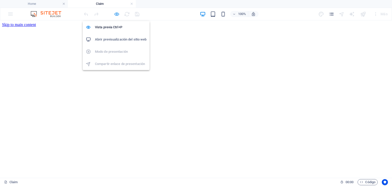
click at [115, 15] on icon "button" at bounding box center [117, 14] width 6 height 6
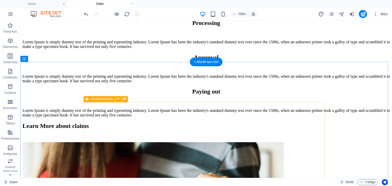
scroll to position [332, 0]
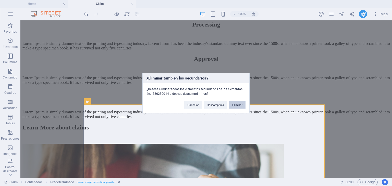
click at [240, 104] on button "Eliminar" at bounding box center [237, 105] width 16 height 8
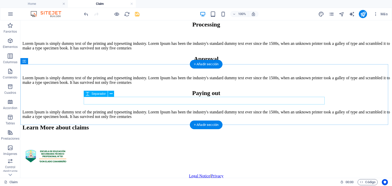
click at [217, 136] on div at bounding box center [205, 140] width 367 height 8
click at [133, 124] on div "Learn More about claims" at bounding box center [205, 134] width 367 height 20
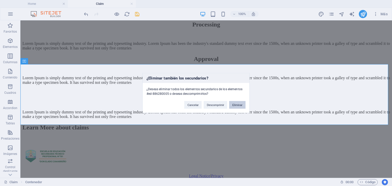
drag, startPoint x: 237, startPoint y: 105, endPoint x: 217, endPoint y: 85, distance: 28.5
click at [237, 105] on button "Eliminar" at bounding box center [237, 105] width 16 height 8
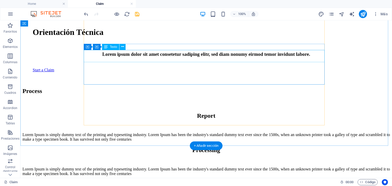
scroll to position [257, 0]
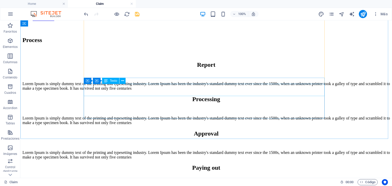
click at [119, 84] on div "Texto" at bounding box center [110, 81] width 17 height 6
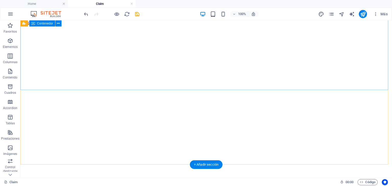
scroll to position [0, 0]
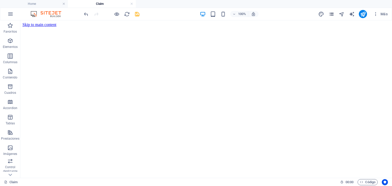
click at [333, 14] on icon "pages" at bounding box center [331, 14] width 6 height 6
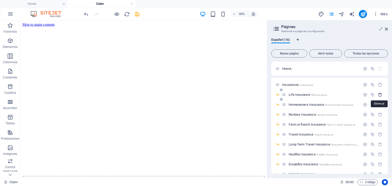
click at [378, 94] on icon "button" at bounding box center [380, 95] width 4 height 4
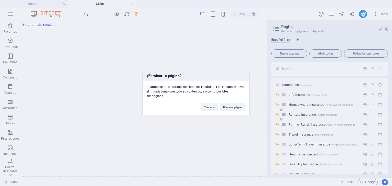
drag, startPoint x: 234, startPoint y: 105, endPoint x: 351, endPoint y: 104, distance: 117.1
click at [234, 105] on button "Eliminar página" at bounding box center [233, 108] width 26 height 8
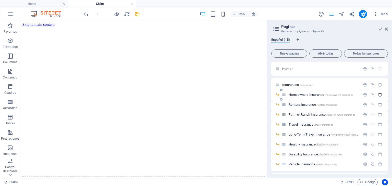
click at [380, 95] on icon "button" at bounding box center [380, 95] width 4 height 4
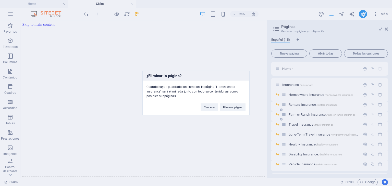
drag, startPoint x: 242, startPoint y: 106, endPoint x: 354, endPoint y: 109, distance: 111.8
click at [243, 106] on button "Eliminar página" at bounding box center [233, 108] width 26 height 8
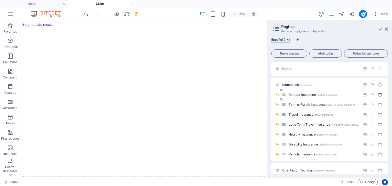
click at [379, 94] on icon "button" at bounding box center [380, 95] width 4 height 4
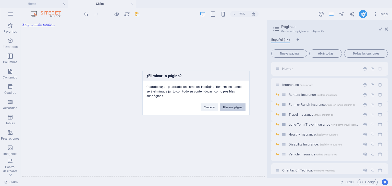
click at [228, 106] on button "Eliminar página" at bounding box center [233, 108] width 26 height 8
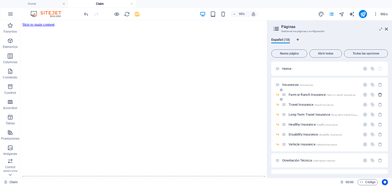
click at [376, 95] on button "button" at bounding box center [379, 95] width 7 height 4
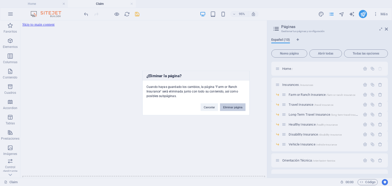
click at [235, 106] on button "Eliminar página" at bounding box center [233, 108] width 26 height 8
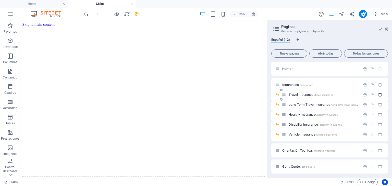
click at [378, 95] on icon "button" at bounding box center [380, 95] width 4 height 4
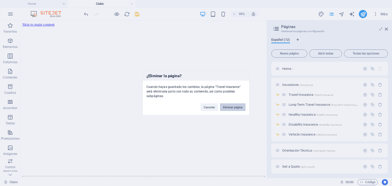
click at [227, 104] on button "Eliminar página" at bounding box center [233, 108] width 26 height 8
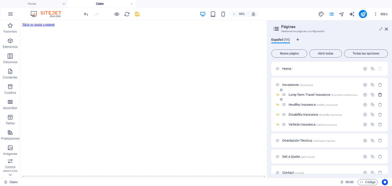
click at [378, 95] on icon "button" at bounding box center [380, 95] width 4 height 4
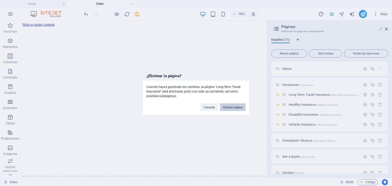
click at [234, 107] on button "Eliminar página" at bounding box center [233, 108] width 26 height 8
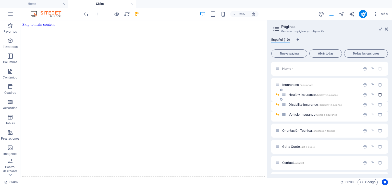
click at [378, 94] on icon "button" at bounding box center [380, 95] width 4 height 4
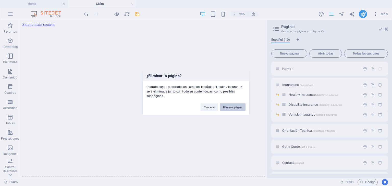
click at [237, 106] on button "Eliminar página" at bounding box center [233, 108] width 26 height 8
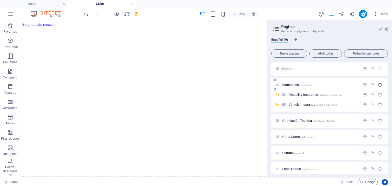
click at [379, 84] on icon "button" at bounding box center [380, 85] width 4 height 4
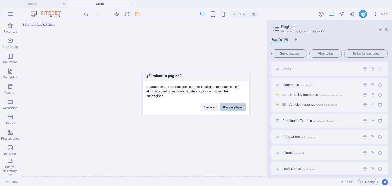
click at [223, 107] on button "Eliminar página" at bounding box center [233, 108] width 26 height 8
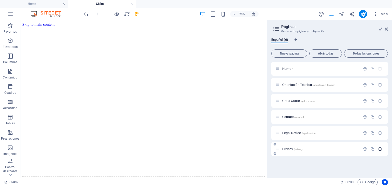
click at [381, 149] on icon "button" at bounding box center [380, 149] width 4 height 4
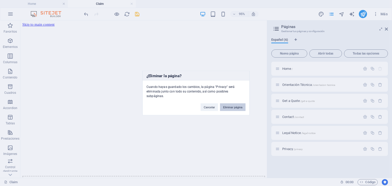
click at [235, 107] on button "Eliminar página" at bounding box center [233, 108] width 26 height 8
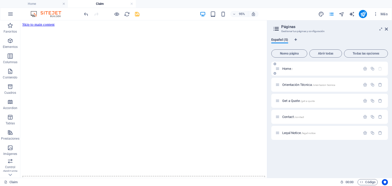
click at [281, 69] on div "Home /" at bounding box center [321, 68] width 80 height 3
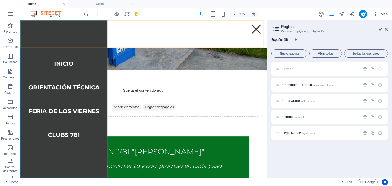
click at [58, 91] on nav "inicio orientación técnica Feria de los Viernes Clubs 781" at bounding box center [65, 103] width 91 height 166
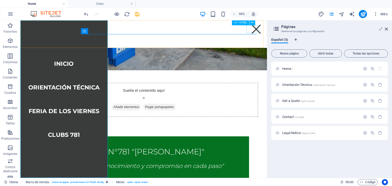
click at [267, 29] on div "Menu" at bounding box center [268, 30] width 13 height 8
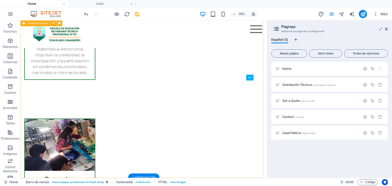
scroll to position [564, 0]
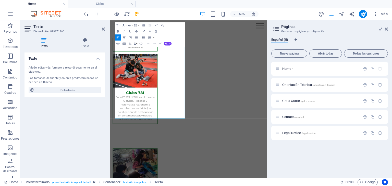
scroll to position [570, 0]
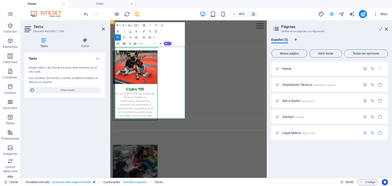
click at [117, 44] on icon "button" at bounding box center [118, 44] width 3 height 2
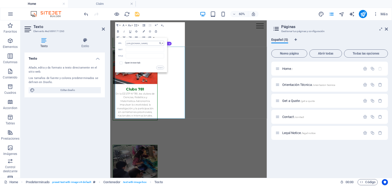
scroll to position [0, 5]
type input "https://bit.ly/Preinscripciones2026_781"
click at [142, 49] on input "Text" at bounding box center [145, 49] width 38 height 5
paste input "https://bit.ly/Preinscripciones2026_781"
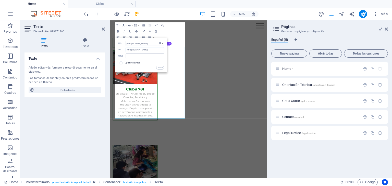
type input "https://bit.ly/Preinscripciones2026_781"
click at [142, 57] on input "text" at bounding box center [145, 56] width 38 height 5
paste input "https://bit.ly/Preinscripciones2026_781"
type input "https://bit.ly/Preinscripciones2026_781"
click at [160, 69] on button "Insert" at bounding box center [160, 68] width 8 height 4
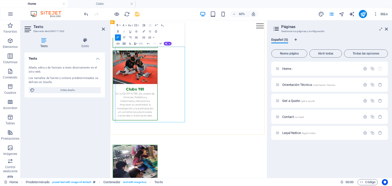
click at [118, 13] on icon "button" at bounding box center [117, 14] width 6 height 6
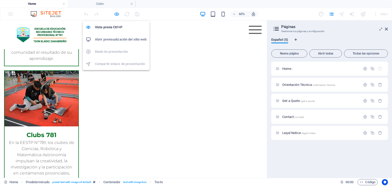
scroll to position [531, 0]
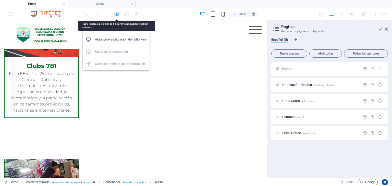
click at [118, 14] on icon "button" at bounding box center [117, 14] width 6 height 6
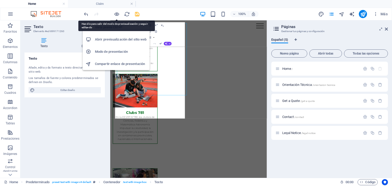
scroll to position [570, 0]
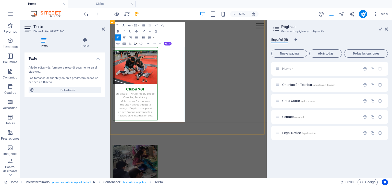
drag, startPoint x: 186, startPoint y: 148, endPoint x: 133, endPoint y: 124, distance: 58.5
drag, startPoint x: 204, startPoint y: 146, endPoint x: 116, endPoint y: 150, distance: 88.1
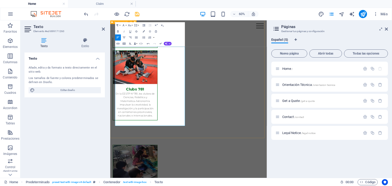
click at [101, 30] on header "Texto Elemento #ed-899171260" at bounding box center [64, 26] width 80 height 13
click at [104, 28] on icon at bounding box center [103, 29] width 3 height 4
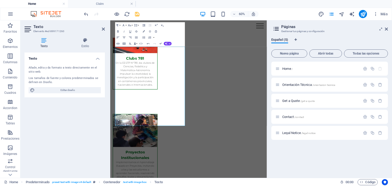
scroll to position [564, 0]
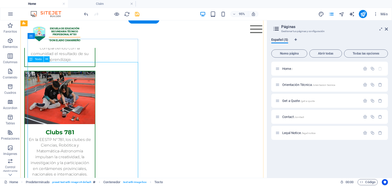
scroll to position [570, 0]
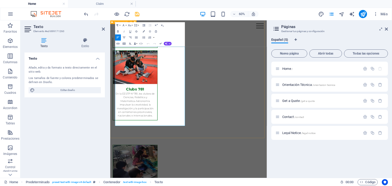
drag, startPoint x: 200, startPoint y: 149, endPoint x: 115, endPoint y: 147, distance: 85.5
click at [123, 25] on icon "button" at bounding box center [124, 25] width 2 height 2
click at [124, 23] on button "Font Family" at bounding box center [124, 25] width 6 height 6
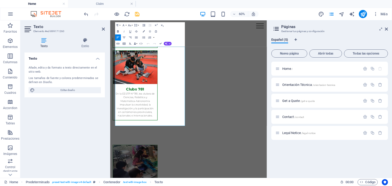
click at [118, 32] on icon "button" at bounding box center [118, 32] width 4 height 4
click at [125, 25] on icon "button" at bounding box center [124, 25] width 4 height 4
click at [127, 32] on link "Arial" at bounding box center [131, 31] width 24 height 5
click at [128, 24] on icon "button" at bounding box center [130, 25] width 4 height 4
click at [127, 51] on link "12" at bounding box center [127, 49] width 11 height 5
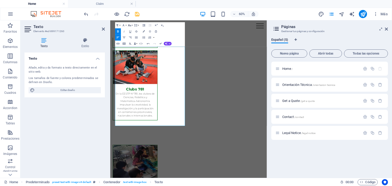
click at [129, 26] on icon "button" at bounding box center [129, 25] width 3 height 2
click at [129, 60] on link "18" at bounding box center [127, 59] width 11 height 5
click at [130, 26] on icon "button" at bounding box center [129, 25] width 3 height 2
click at [129, 62] on link "24" at bounding box center [127, 63] width 11 height 5
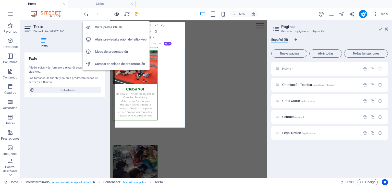
click at [118, 14] on icon "button" at bounding box center [117, 14] width 6 height 6
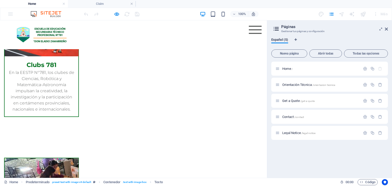
scroll to position [531, 0]
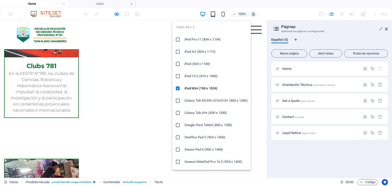
click at [212, 13] on icon "button" at bounding box center [213, 14] width 6 height 6
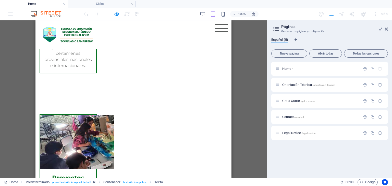
scroll to position [628, 0]
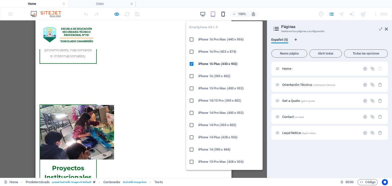
click at [222, 15] on icon "button" at bounding box center [223, 14] width 6 height 6
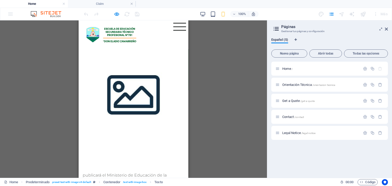
scroll to position [1046, 0]
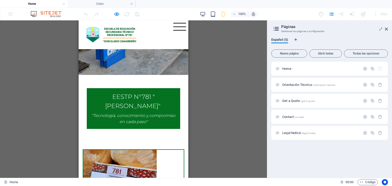
scroll to position [0, 0]
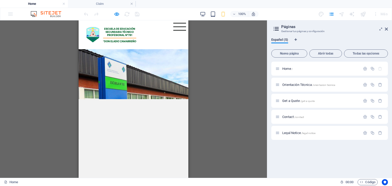
drag, startPoint x: 267, startPoint y: 125, endPoint x: 243, endPoint y: 35, distance: 92.6
click at [114, 14] on div at bounding box center [111, 14] width 57 height 8
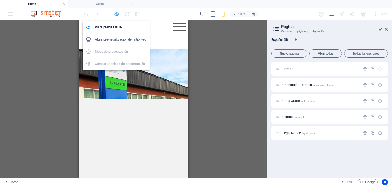
click at [115, 14] on icon "button" at bounding box center [117, 14] width 6 height 6
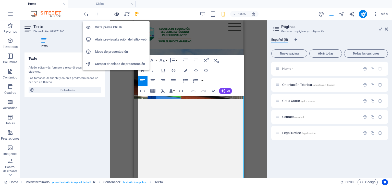
scroll to position [999, 0]
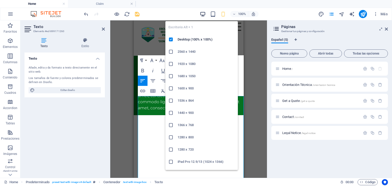
click at [202, 13] on icon "button" at bounding box center [203, 14] width 6 height 6
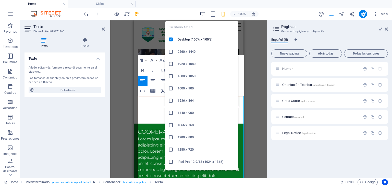
scroll to position [616, 0]
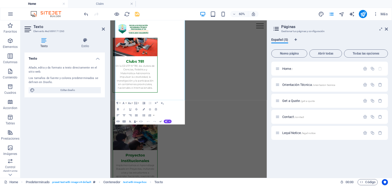
drag, startPoint x: 103, startPoint y: 26, endPoint x: 105, endPoint y: 29, distance: 3.5
click at [103, 26] on h2 "Texto" at bounding box center [68, 26] width 71 height 5
click at [101, 29] on header "Texto Elemento #ed-899171260" at bounding box center [64, 26] width 80 height 13
click at [103, 29] on icon at bounding box center [103, 29] width 3 height 4
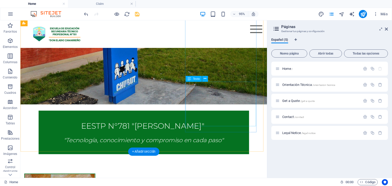
scroll to position [177, 0]
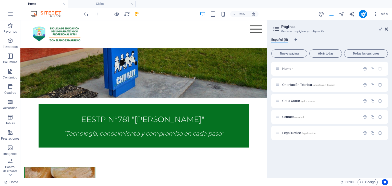
drag, startPoint x: 386, startPoint y: 29, endPoint x: 365, endPoint y: 8, distance: 28.9
click at [386, 29] on icon at bounding box center [386, 29] width 3 height 4
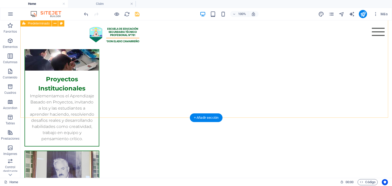
scroll to position [718, 0]
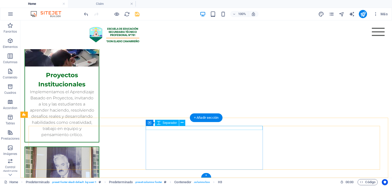
scroll to position [714, 0]
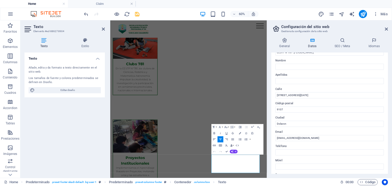
scroll to position [26, 0]
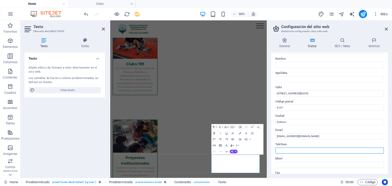
click at [308, 148] on input "Teléfono" at bounding box center [329, 151] width 108 height 6
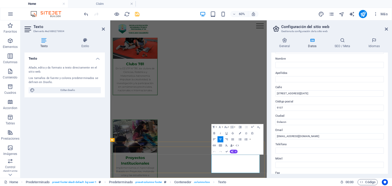
drag, startPoint x: 329, startPoint y: 265, endPoint x: 281, endPoint y: 264, distance: 48.0
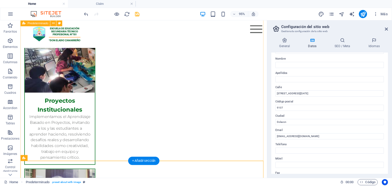
scroll to position [703, 0]
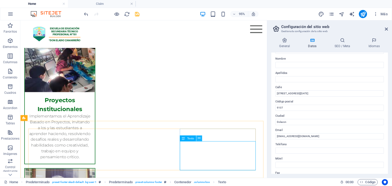
click at [199, 139] on icon at bounding box center [199, 138] width 3 height 5
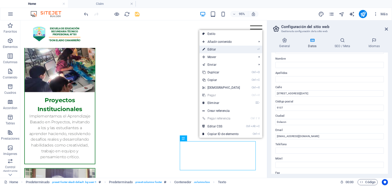
click at [230, 48] on link "⏎ Editar" at bounding box center [221, 50] width 44 height 8
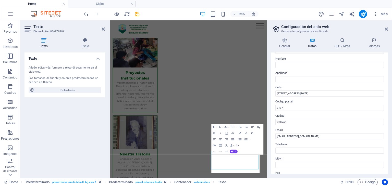
scroll to position [612, 0]
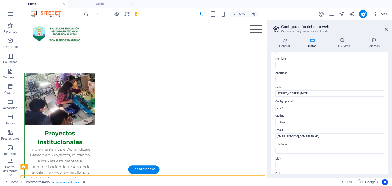
scroll to position [703, 0]
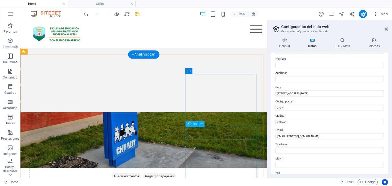
scroll to position [65, 0]
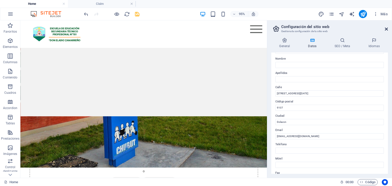
click at [385, 28] on icon at bounding box center [386, 29] width 3 height 4
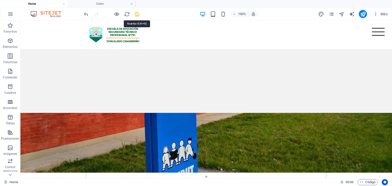
click at [137, 14] on icon "save" at bounding box center [137, 14] width 6 height 6
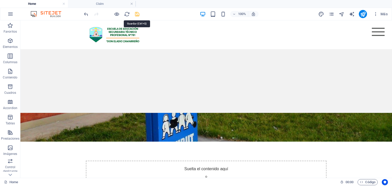
scroll to position [532, 0]
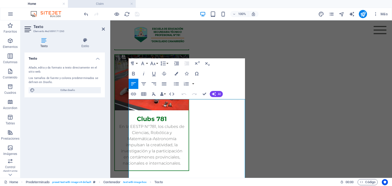
click at [96, 5] on h4 "Claim" at bounding box center [102, 4] width 68 height 6
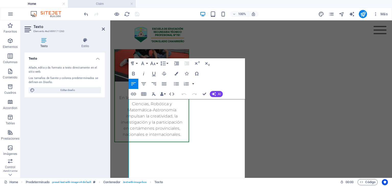
scroll to position [0, 0]
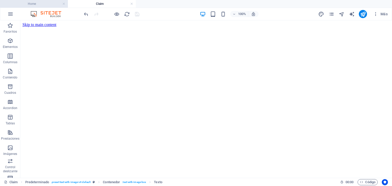
click at [42, 6] on h4 "Home" at bounding box center [34, 4] width 68 height 6
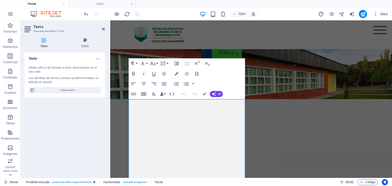
scroll to position [532, 0]
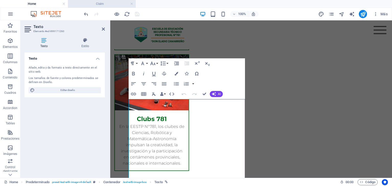
click at [92, 3] on h4 "Claim" at bounding box center [102, 4] width 68 height 6
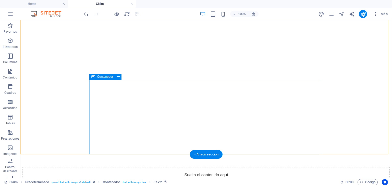
scroll to position [0, 0]
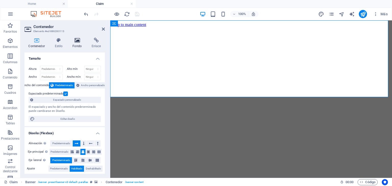
click at [80, 43] on h4 "Fondo" at bounding box center [78, 43] width 19 height 11
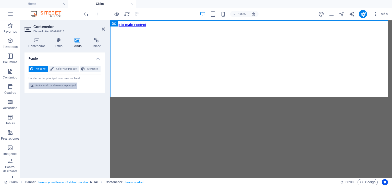
click at [64, 86] on span "Editar fondo en el elemento principal" at bounding box center [55, 86] width 40 height 6
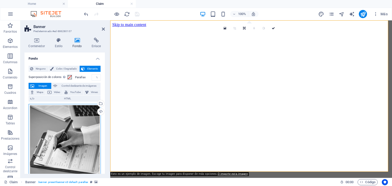
click at [77, 137] on div "Arrastra archivos aquí, haz clic para escoger archivos o selecciona archivos de…" at bounding box center [65, 139] width 72 height 71
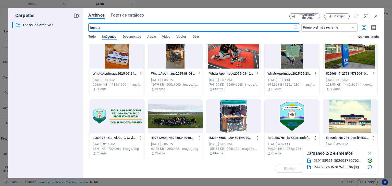
scroll to position [74, 0]
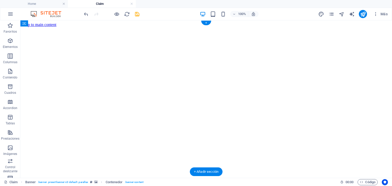
drag, startPoint x: 49, startPoint y: 87, endPoint x: 135, endPoint y: 100, distance: 87.5
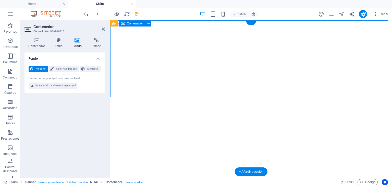
drag, startPoint x: 375, startPoint y: 29, endPoint x: 376, endPoint y: 38, distance: 8.7
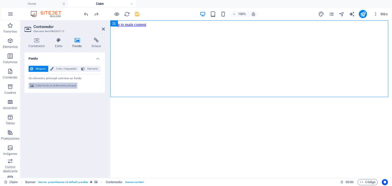
click at [62, 86] on span "Editar fondo en el elemento principal" at bounding box center [55, 86] width 40 height 6
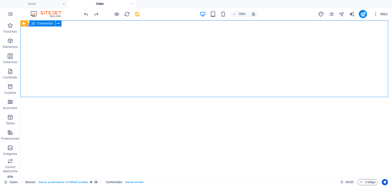
drag, startPoint x: 263, startPoint y: 32, endPoint x: 352, endPoint y: 33, distance: 89.6
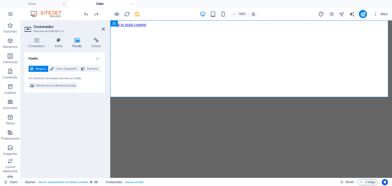
click at [80, 41] on icon at bounding box center [77, 40] width 17 height 5
click at [64, 87] on span "Editar fondo en el elemento principal" at bounding box center [55, 86] width 40 height 6
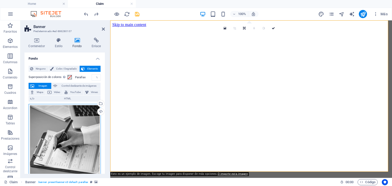
click at [89, 126] on div "Arrastra archivos aquí, haz clic para escoger archivos o selecciona archivos de…" at bounding box center [65, 139] width 72 height 71
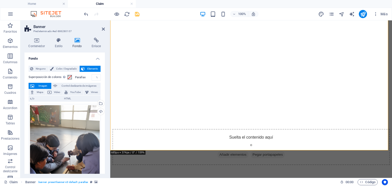
scroll to position [0, 0]
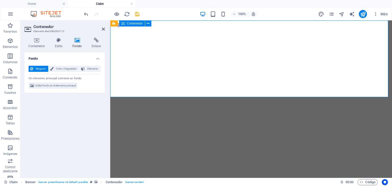
click at [102, 31] on icon at bounding box center [103, 29] width 3 height 4
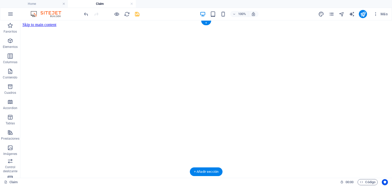
click at [369, 27] on figure at bounding box center [205, 27] width 367 height 0
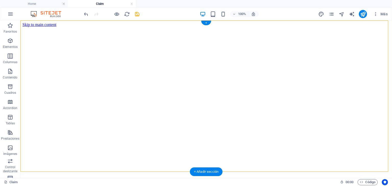
click at [369, 27] on figure at bounding box center [205, 27] width 367 height 0
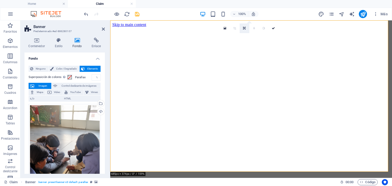
click at [241, 27] on link at bounding box center [245, 28] width 10 height 10
click at [243, 26] on icon at bounding box center [244, 26] width 3 height 3
click at [244, 28] on icon at bounding box center [244, 28] width 3 height 3
click at [244, 44] on icon at bounding box center [244, 45] width 3 height 3
click at [245, 28] on icon at bounding box center [244, 28] width 3 height 3
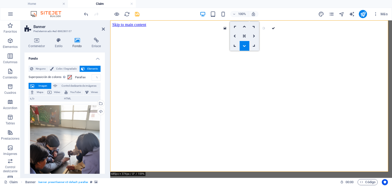
click at [245, 34] on link at bounding box center [245, 36] width 10 height 10
click at [244, 28] on icon at bounding box center [244, 28] width 3 height 3
drag, startPoint x: 243, startPoint y: 44, endPoint x: 132, endPoint y: 24, distance: 112.3
click at [243, 44] on icon at bounding box center [244, 45] width 3 height 3
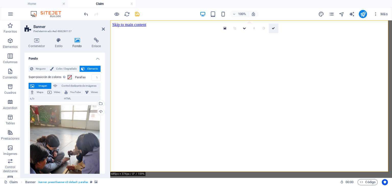
click at [272, 28] on icon at bounding box center [273, 28] width 3 height 3
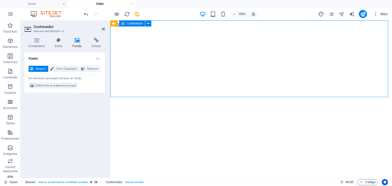
click at [76, 42] on icon at bounding box center [77, 40] width 17 height 5
click at [103, 27] on icon at bounding box center [103, 29] width 3 height 4
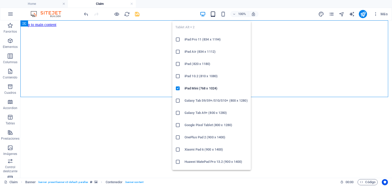
click at [214, 15] on icon "button" at bounding box center [213, 14] width 6 height 6
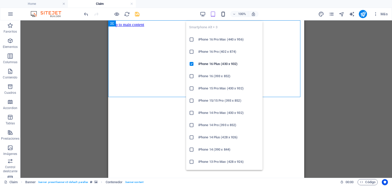
click at [223, 14] on icon "button" at bounding box center [223, 14] width 6 height 6
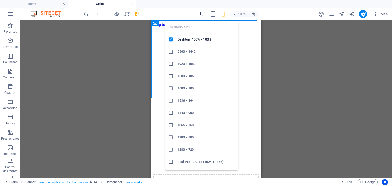
click at [200, 14] on icon "button" at bounding box center [203, 14] width 6 height 6
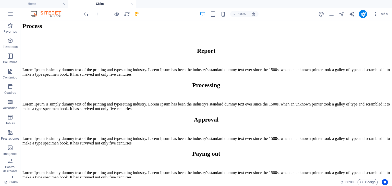
scroll to position [278, 0]
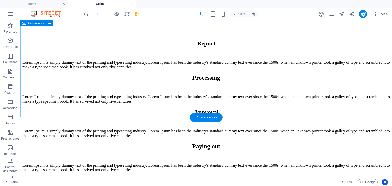
click at [184, 110] on div "Process Report Lorem Ipsum is simply dummy text of the printing and typesetting…" at bounding box center [205, 93] width 367 height 157
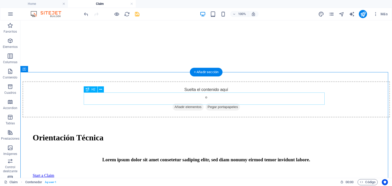
scroll to position [100, 0]
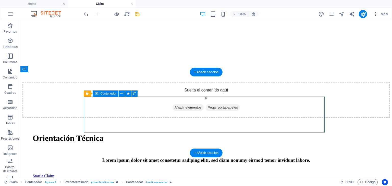
scroll to position [99, 0]
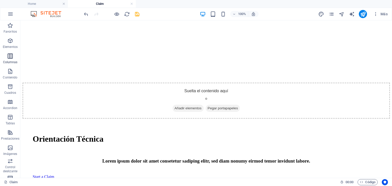
click at [11, 65] on span "Columnas" at bounding box center [10, 59] width 20 height 12
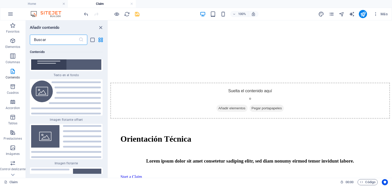
scroll to position [2157, 0]
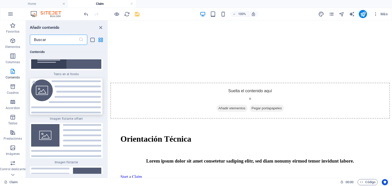
click at [66, 95] on img at bounding box center [66, 97] width 70 height 34
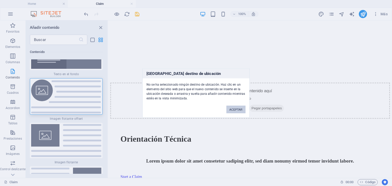
click at [237, 111] on button "ACEPTAR" at bounding box center [235, 110] width 19 height 8
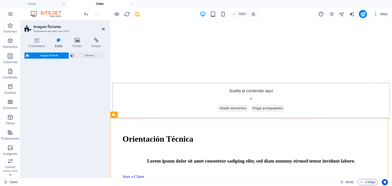
select select "%"
select select "rem"
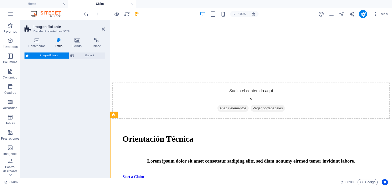
select select "%"
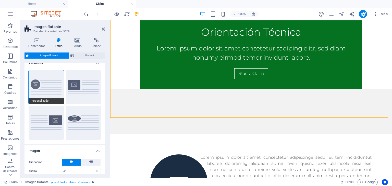
scroll to position [0, 0]
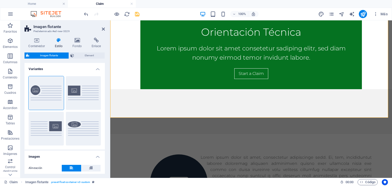
click at [98, 70] on h4 "Variantes" at bounding box center [64, 67] width 80 height 9
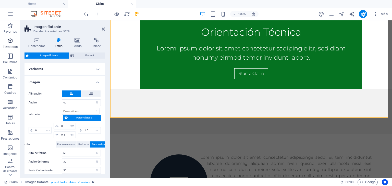
click at [7, 44] on span "Elementos" at bounding box center [10, 44] width 20 height 12
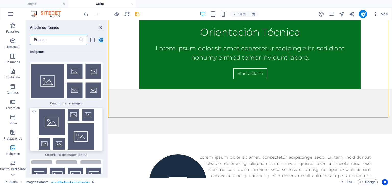
scroll to position [5301, 0]
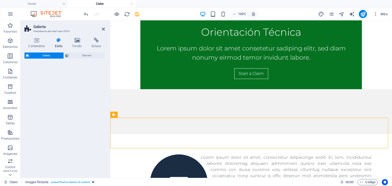
select select "rem"
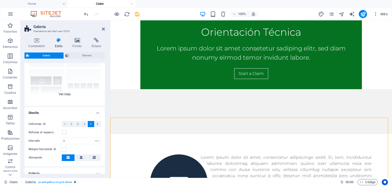
scroll to position [51, 0]
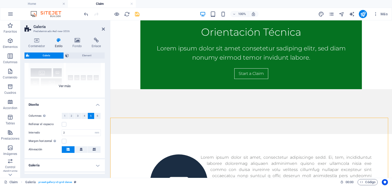
click at [64, 85] on div "Leyendas Círculo Collage Predeterminado Cuadrícula Cuadrícula despla..." at bounding box center [64, 59] width 80 height 77
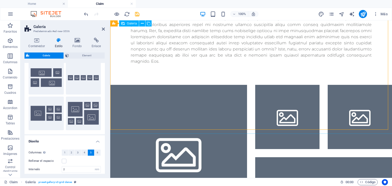
scroll to position [442, 0]
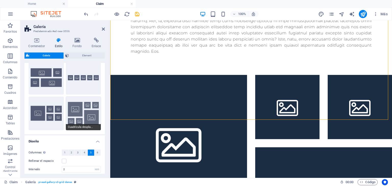
click at [86, 116] on button "Cuadrícula despla..." at bounding box center [83, 114] width 35 height 34
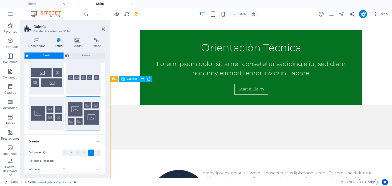
scroll to position [212, 0]
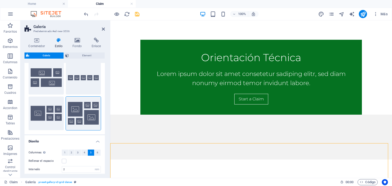
click at [101, 33] on header "Galería Predeterminado #ed-new-3556" at bounding box center [64, 26] width 80 height 13
click at [102, 30] on icon at bounding box center [103, 29] width 3 height 4
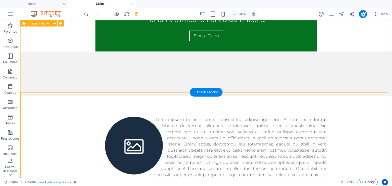
scroll to position [314, 0]
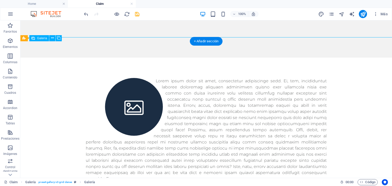
select select "4"
select select "px"
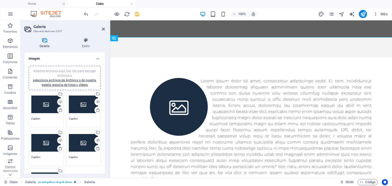
click at [40, 108] on div "Arrastra archivos aquí, haz clic para escoger archivos o selecciona archivos de…" at bounding box center [45, 104] width 29 height 20
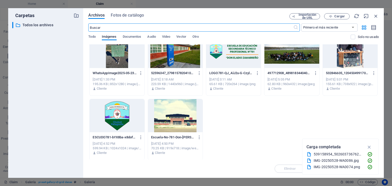
scroll to position [139, 0]
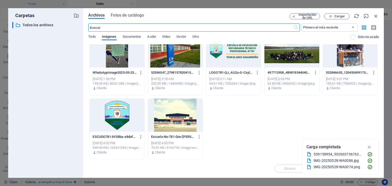
click at [377, 15] on icon "button" at bounding box center [376, 16] width 6 height 6
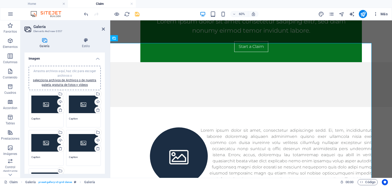
scroll to position [314, 0]
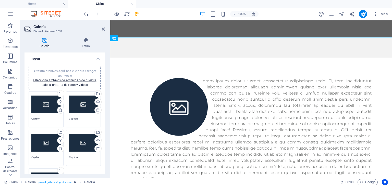
click at [48, 102] on div "Arrastra archivos aquí, haz clic para escoger archivos o selecciona archivos de…" at bounding box center [45, 104] width 29 height 20
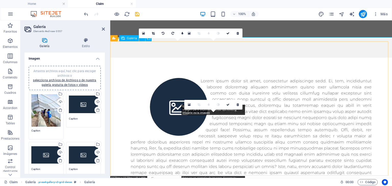
drag, startPoint x: 197, startPoint y: 102, endPoint x: 307, endPoint y: 122, distance: 112.0
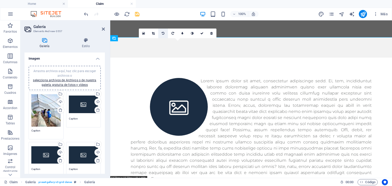
click at [162, 32] on icon at bounding box center [163, 33] width 3 height 3
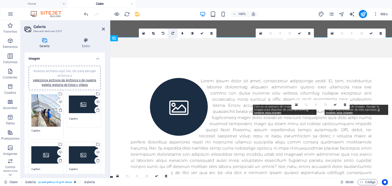
click at [171, 33] on icon at bounding box center [172, 33] width 3 height 3
click at [193, 32] on icon at bounding box center [192, 33] width 3 height 3
click at [192, 33] on icon at bounding box center [192, 33] width 3 height 3
click at [181, 34] on link at bounding box center [183, 34] width 10 height 10
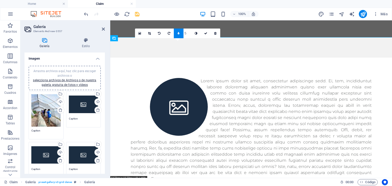
click at [179, 33] on icon at bounding box center [179, 33] width 2 height 3
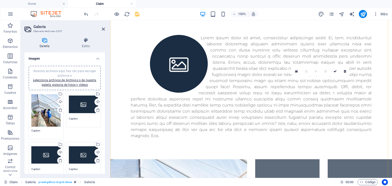
scroll to position [365, 0]
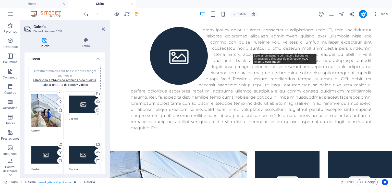
click at [79, 106] on div "Arrastra archivos aquí, haz clic para escoger archivos o selecciona archivos de…" at bounding box center [83, 104] width 29 height 20
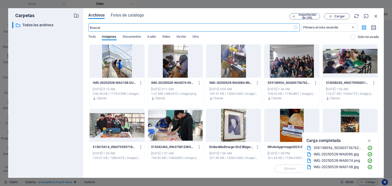
scroll to position [330, 0]
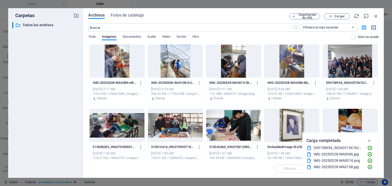
click at [113, 66] on div at bounding box center [117, 61] width 55 height 33
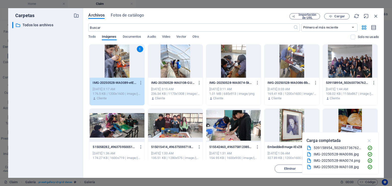
click at [369, 141] on icon "button" at bounding box center [369, 141] width 6 height 6
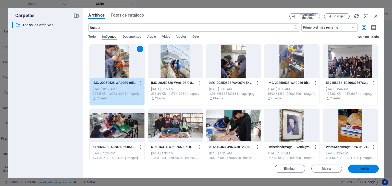
click at [358, 166] on button "Insertar" at bounding box center [363, 169] width 31 height 8
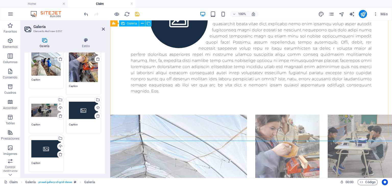
scroll to position [400, 0]
